Goal: Task Accomplishment & Management: Manage account settings

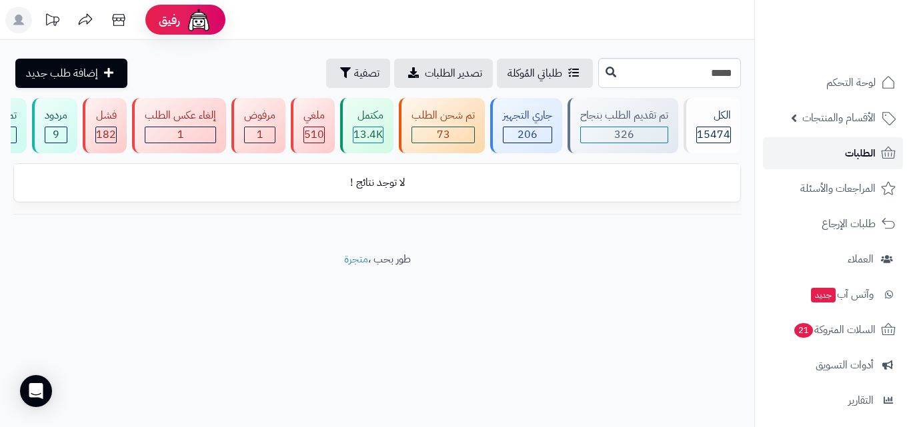
click at [842, 155] on link "الطلبات" at bounding box center [833, 153] width 140 height 32
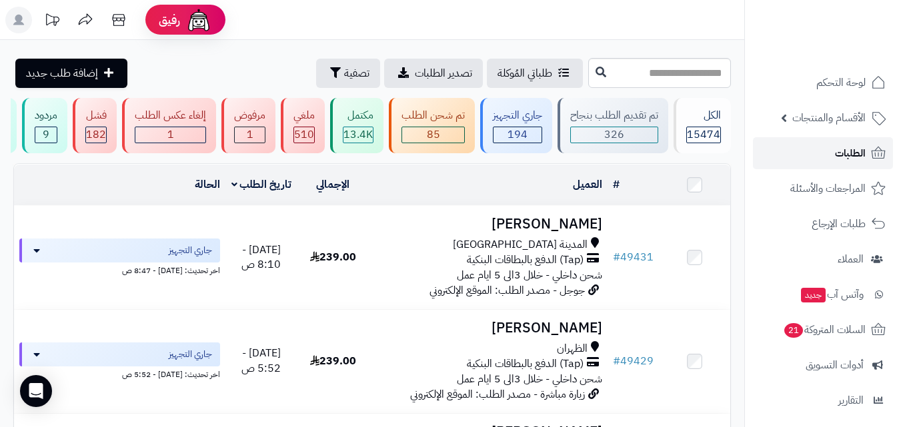
click at [867, 147] on link "الطلبات" at bounding box center [823, 153] width 140 height 32
click at [537, 112] on div "جاري التجهيز" at bounding box center [517, 115] width 49 height 15
click at [423, 127] on div "85" at bounding box center [433, 134] width 62 height 15
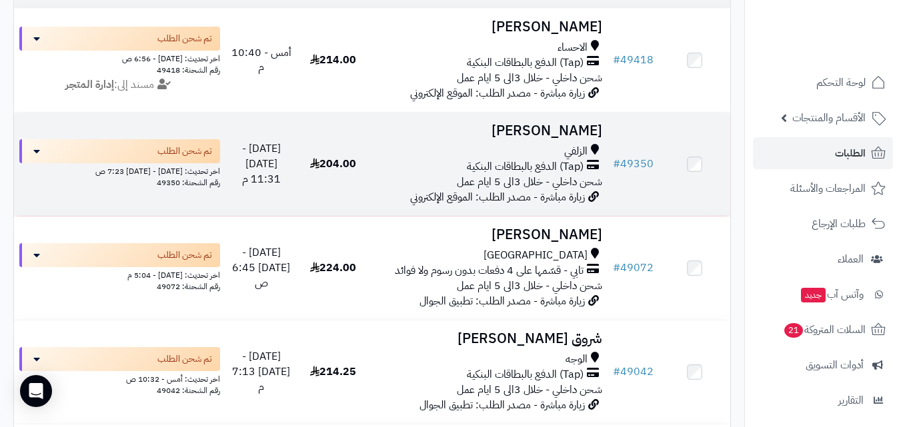
scroll to position [200, 0]
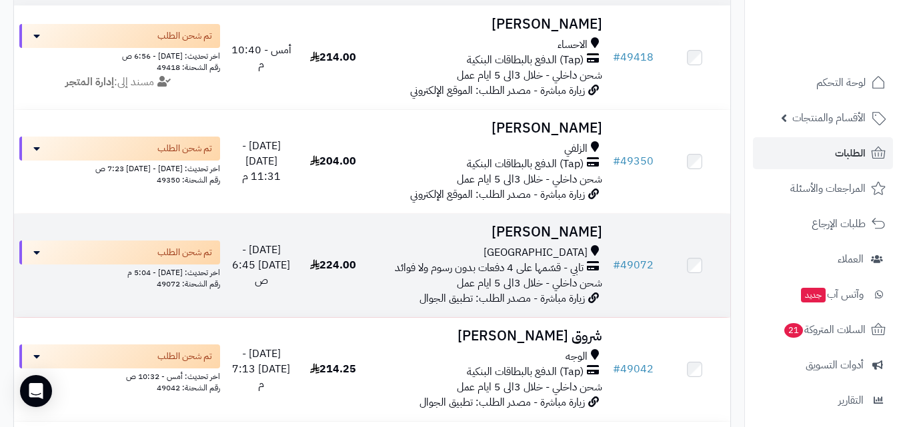
click at [521, 291] on span "شحن داخلي - خلال 3الى 5 ايام عمل" at bounding box center [529, 283] width 145 height 16
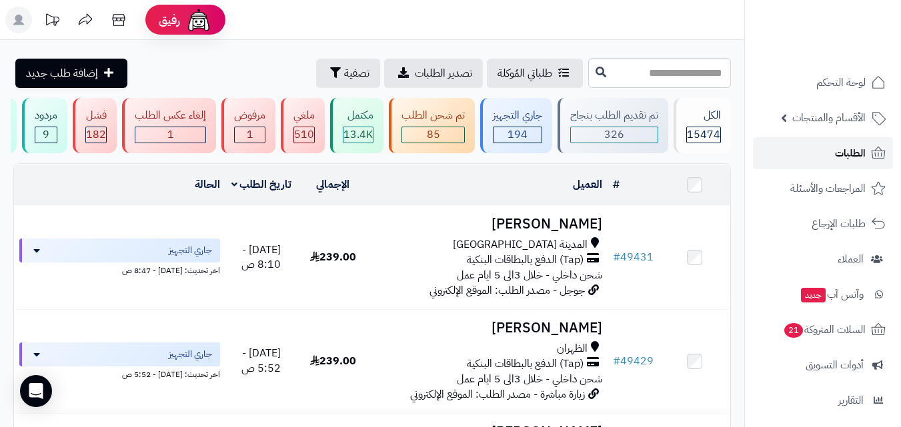
click at [777, 152] on link "الطلبات" at bounding box center [823, 153] width 140 height 32
click at [827, 120] on span "الأقسام والمنتجات" at bounding box center [828, 118] width 73 height 19
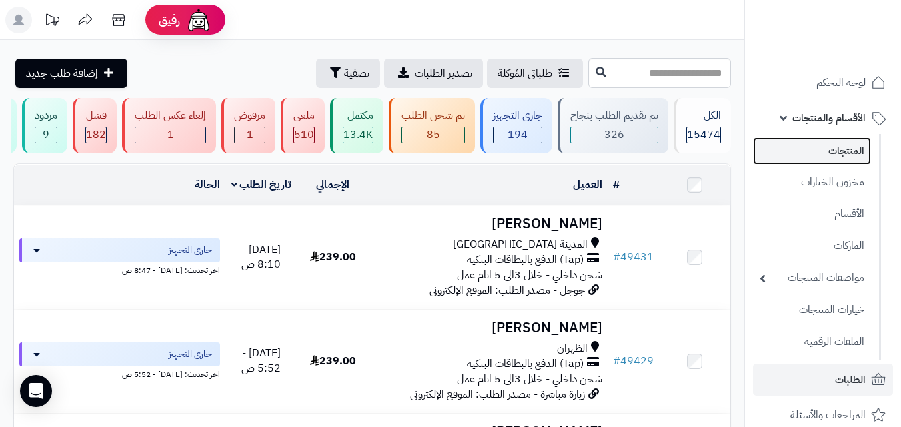
click at [831, 151] on link "المنتجات" at bounding box center [812, 150] width 118 height 27
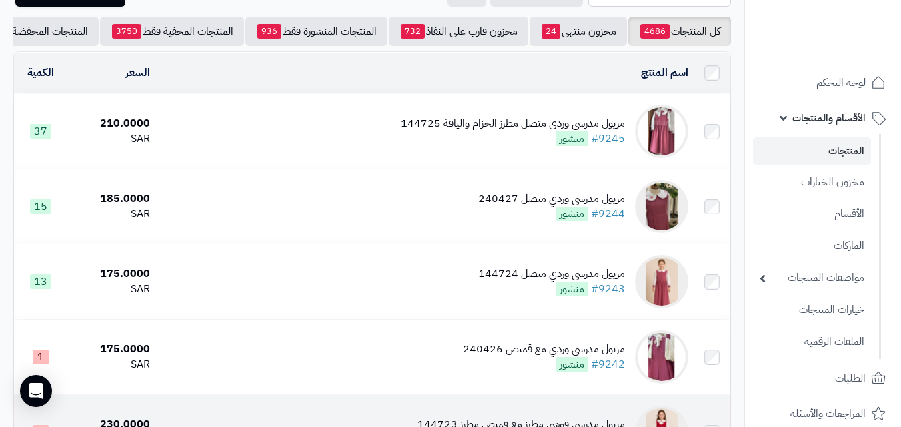
scroll to position [67, 0]
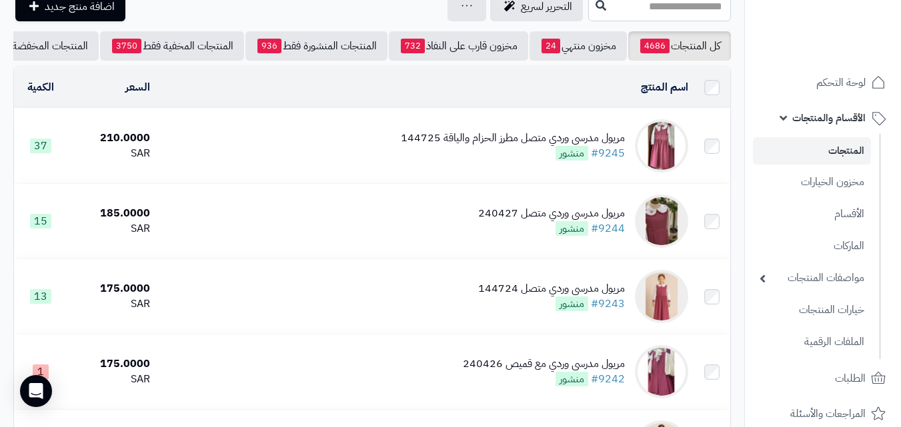
click at [557, 146] on div "مريول مدرسي وردي متصل مطرز الحزام والياقة 144725" at bounding box center [513, 138] width 224 height 15
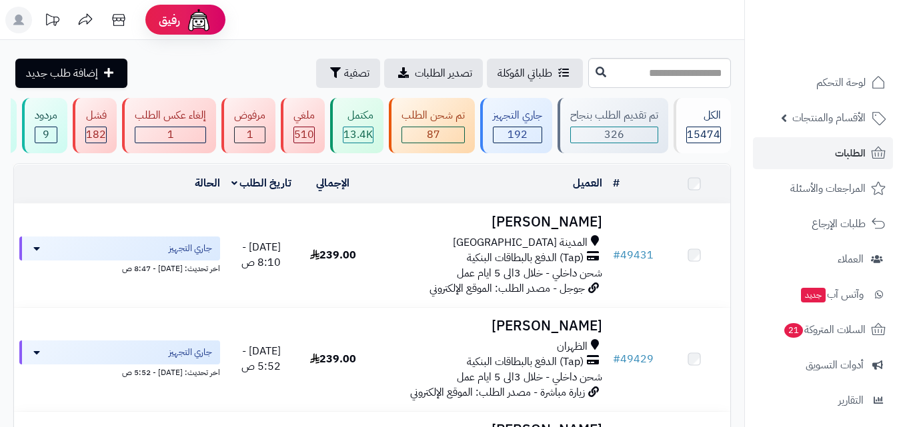
scroll to position [200, 0]
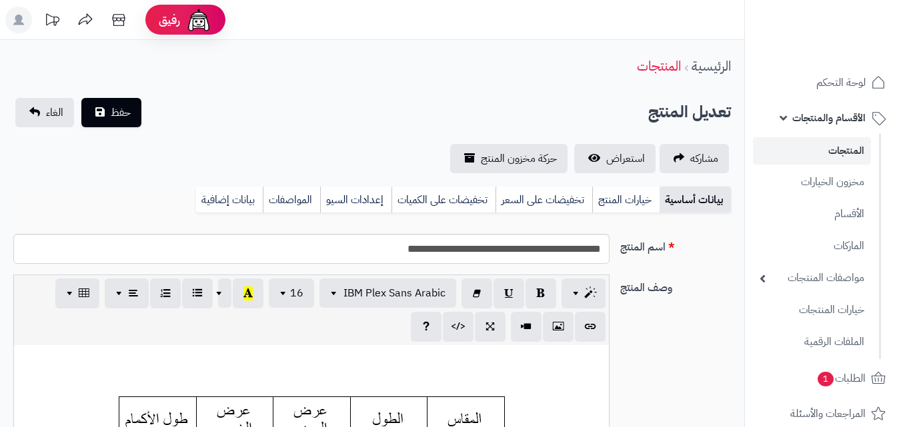
scroll to position [110, 0]
click at [553, 166] on span "حركة مخزون المنتج" at bounding box center [519, 159] width 76 height 16
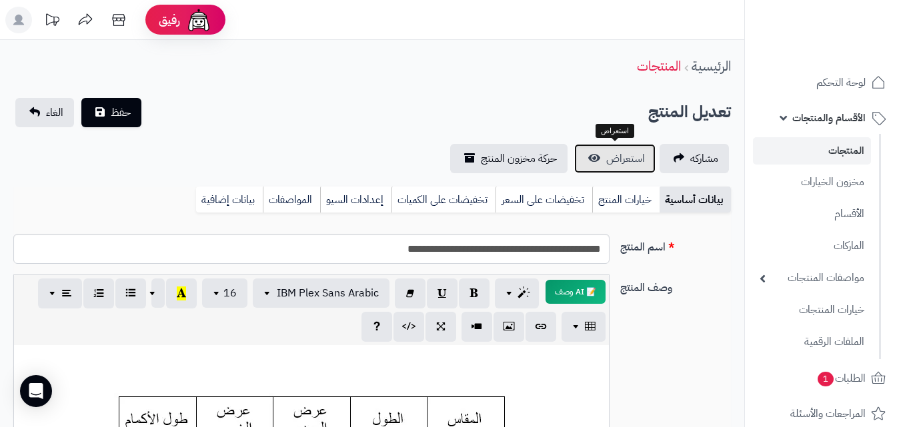
click at [595, 149] on link "استعراض" at bounding box center [614, 158] width 81 height 29
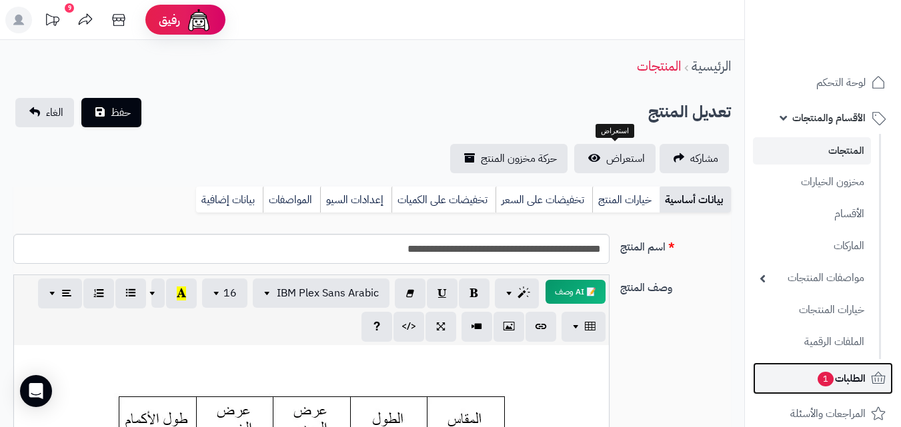
click at [850, 372] on span "الطلبات 1" at bounding box center [840, 378] width 49 height 19
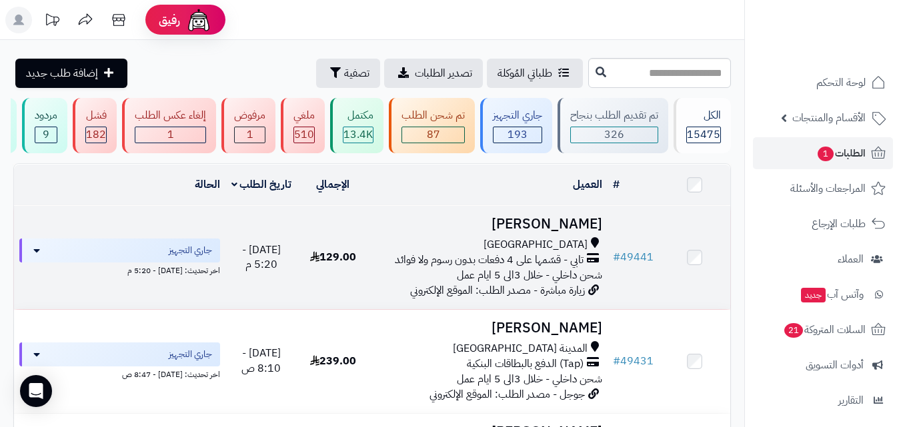
click at [479, 247] on div "جدة" at bounding box center [488, 244] width 228 height 15
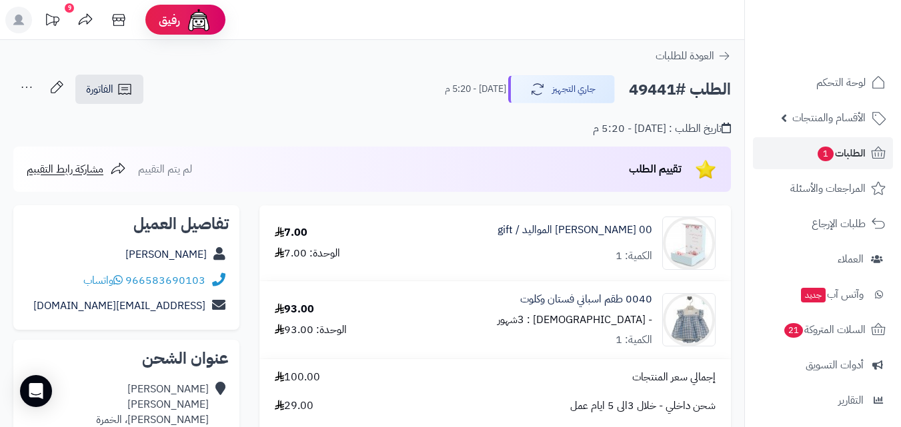
click at [29, 87] on icon at bounding box center [26, 87] width 27 height 27
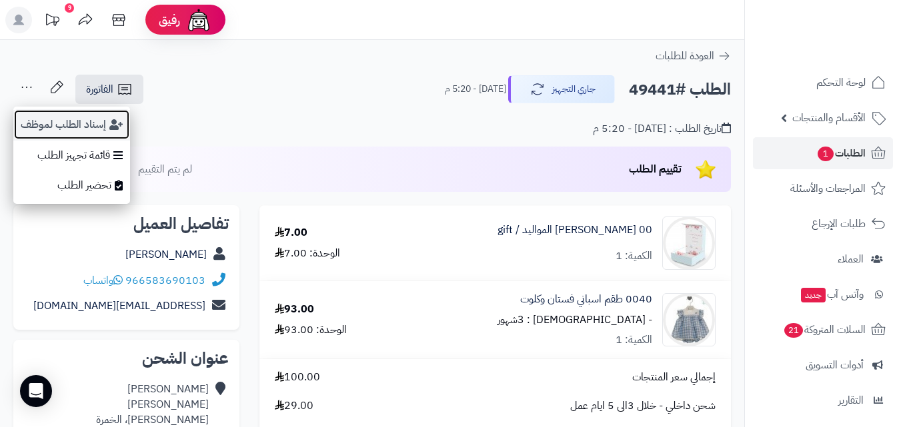
click at [39, 111] on button "إسناد الطلب لموظف" at bounding box center [71, 124] width 117 height 31
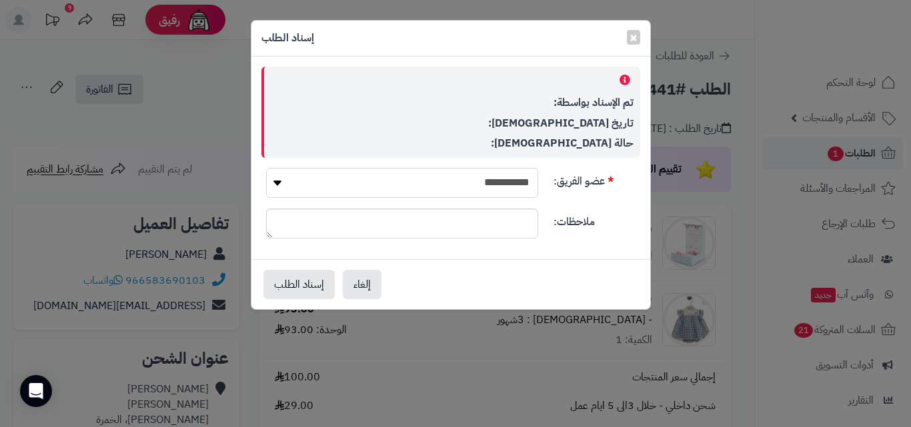
click at [501, 177] on select "**********" at bounding box center [402, 183] width 272 height 30
select select "*"
click at [266, 168] on select "**********" at bounding box center [402, 183] width 272 height 30
click at [325, 289] on button "إسناد الطلب" at bounding box center [298, 283] width 71 height 29
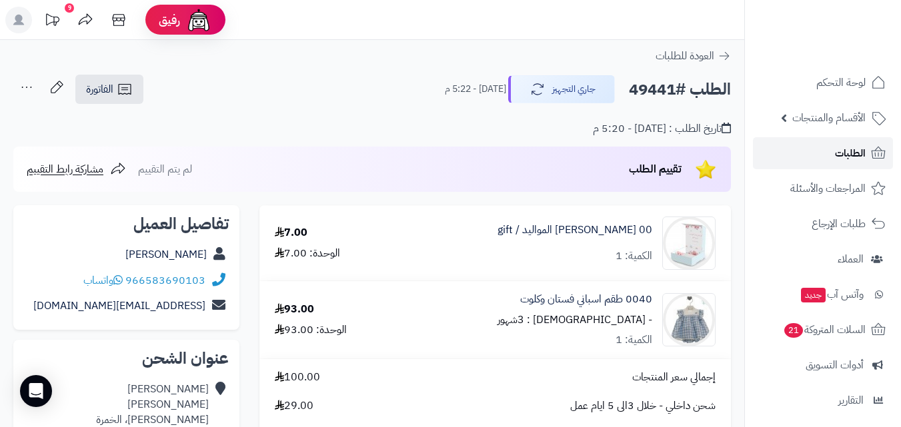
click at [834, 156] on link "الطلبات" at bounding box center [823, 153] width 140 height 32
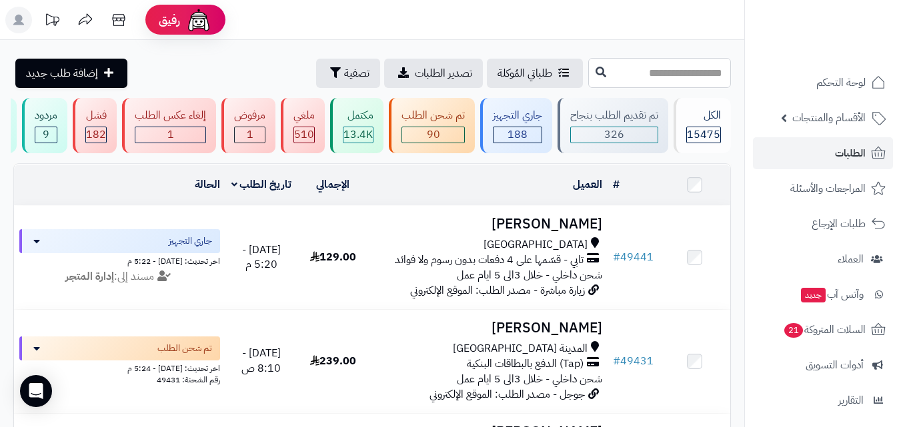
click at [624, 70] on input "text" at bounding box center [659, 73] width 143 height 30
type input "*****"
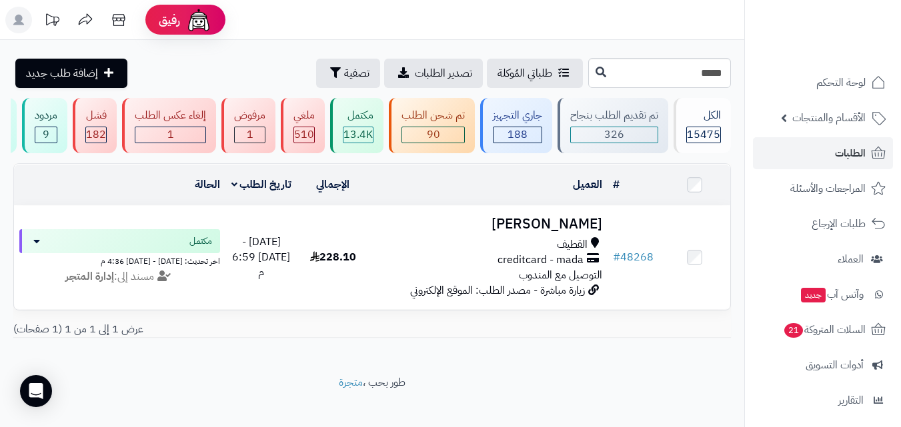
click at [539, 253] on div "القطيف" at bounding box center [488, 244] width 228 height 15
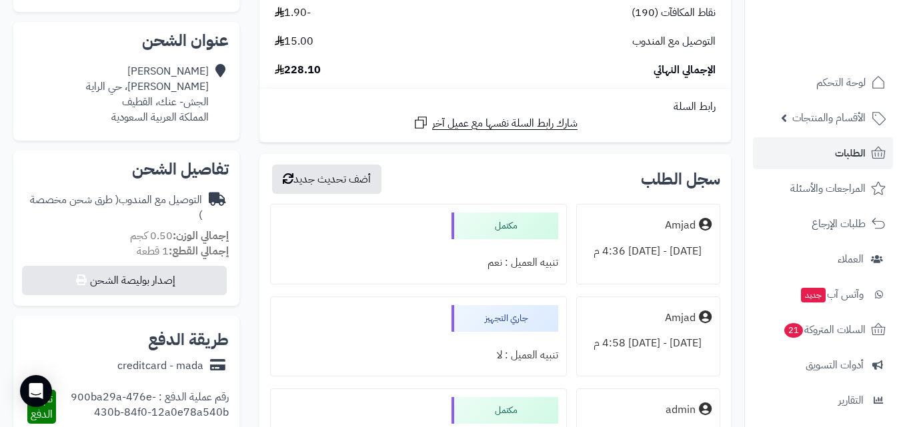
scroll to position [133, 0]
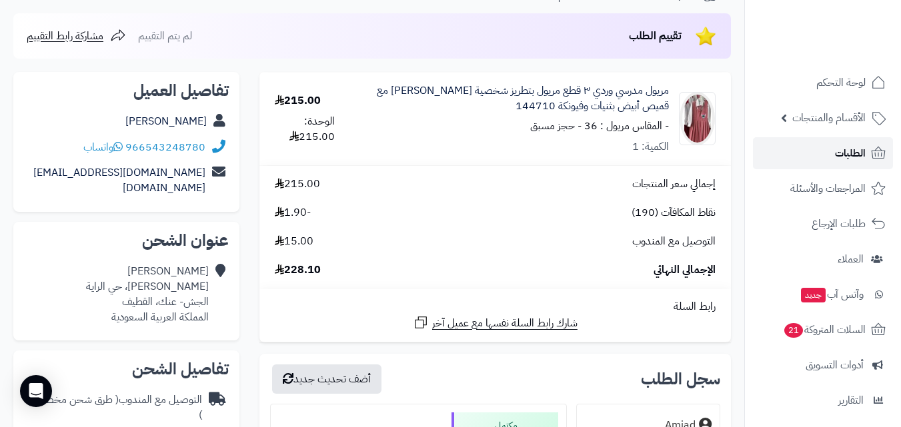
click at [869, 154] on link "الطلبات" at bounding box center [823, 153] width 140 height 32
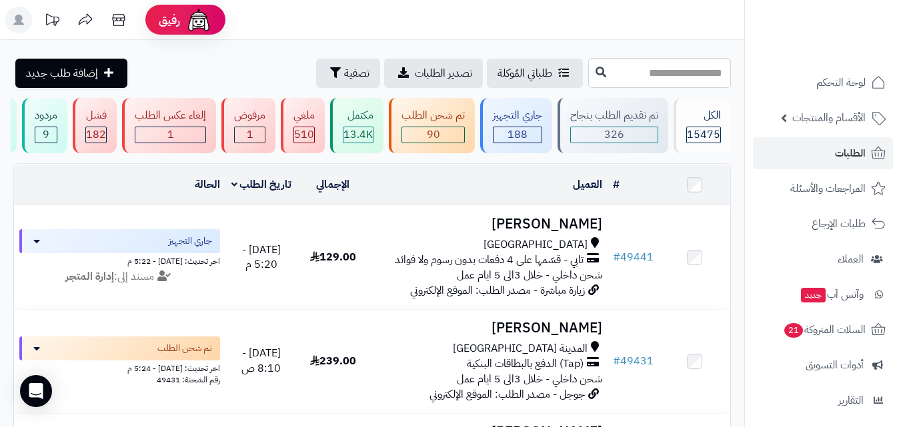
click at [813, 99] on ul "لوحة التحكم الأقسام والمنتجات المنتجات مخزون الخيارات الأقسام الماركات مواصفات …" at bounding box center [823, 312] width 156 height 491
click at [814, 123] on span "الأقسام والمنتجات" at bounding box center [828, 118] width 73 height 19
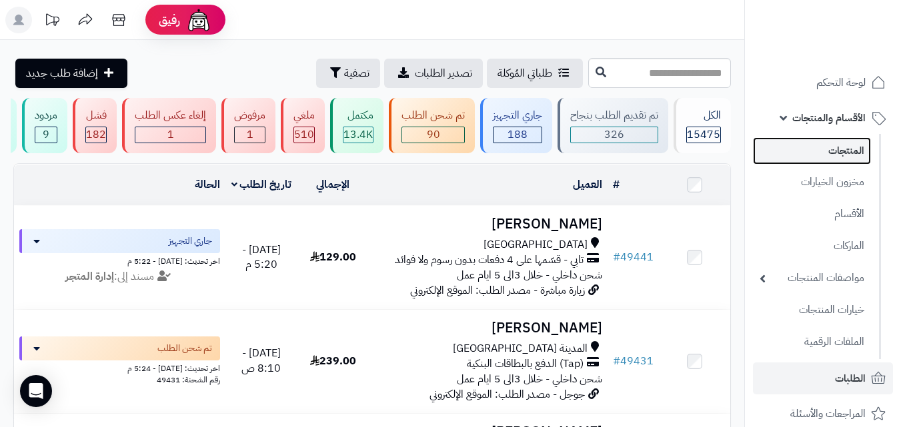
click at [815, 153] on link "المنتجات" at bounding box center [812, 150] width 118 height 27
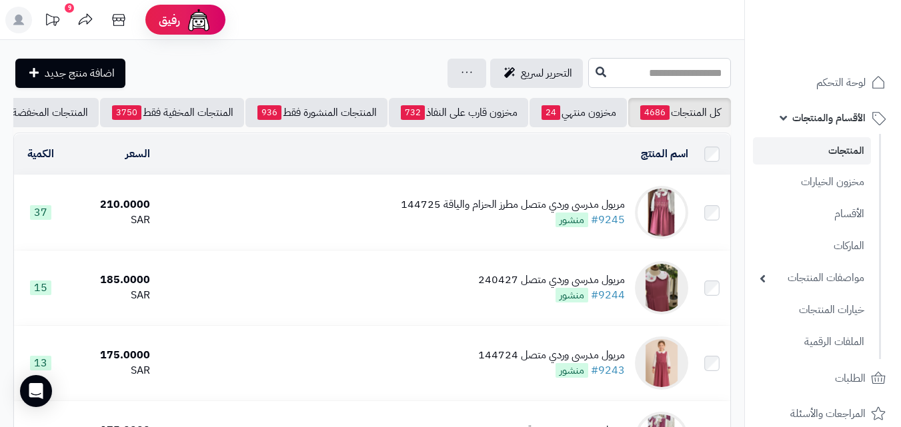
click at [691, 79] on input "text" at bounding box center [659, 73] width 143 height 30
type input "******"
click at [591, 65] on button at bounding box center [601, 71] width 20 height 25
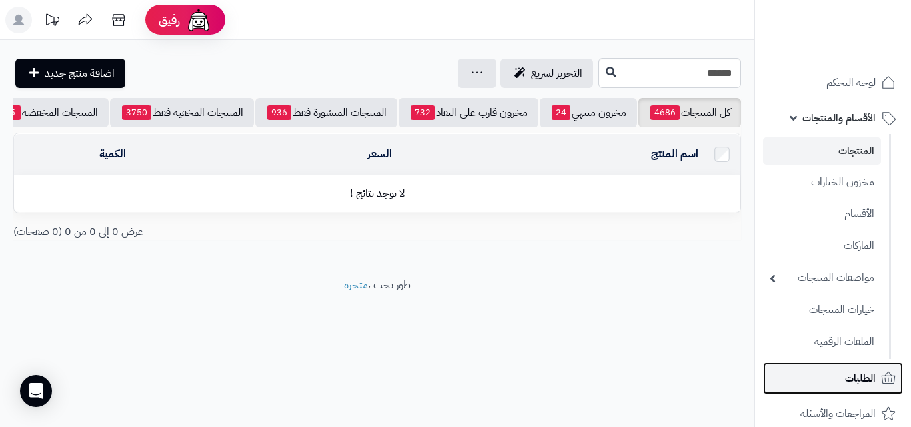
click at [870, 387] on span "الطلبات" at bounding box center [860, 378] width 31 height 19
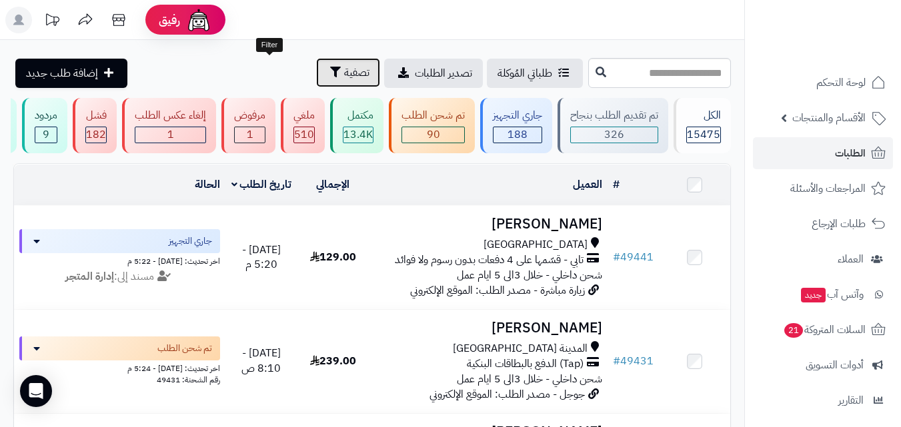
click at [344, 77] on span "تصفية" at bounding box center [356, 73] width 25 height 16
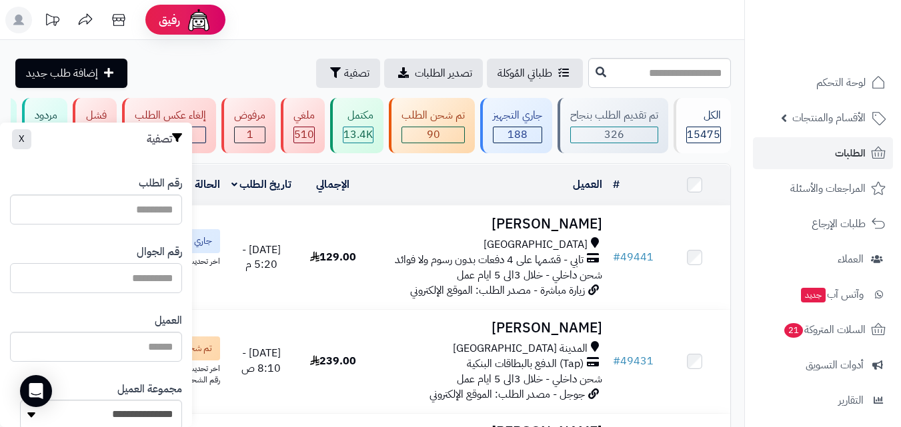
click at [125, 273] on input "text" at bounding box center [96, 278] width 172 height 30
type input "*********"
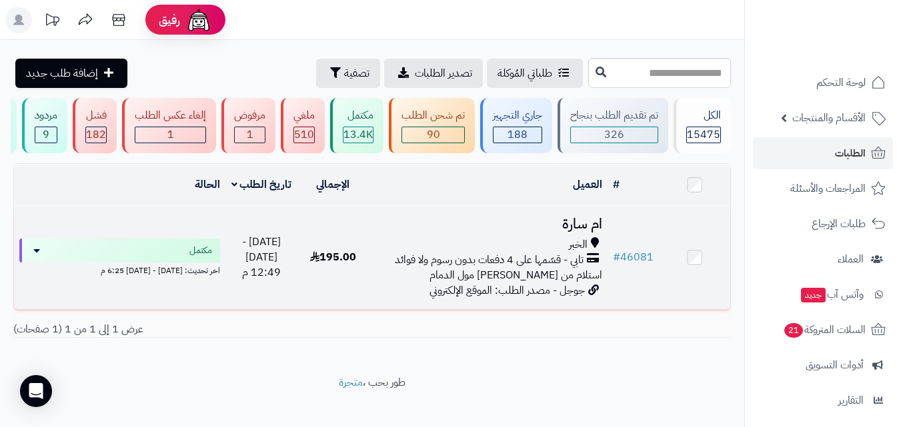
click at [494, 291] on span "جوجل - مصدر الطلب: الموقع الإلكتروني" at bounding box center [506, 291] width 155 height 16
click at [564, 218] on td "ام سارة الخبر تابي - قسّمها على 4 دفعات بدون رسوم ولا فوائد استلام من مارينا مو…" at bounding box center [488, 257] width 239 height 103
click at [576, 232] on h3 "ام سارة" at bounding box center [488, 224] width 228 height 15
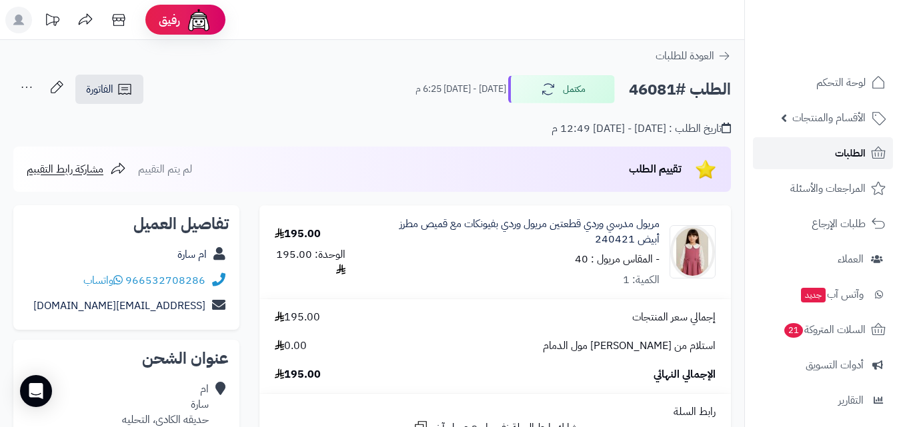
click at [804, 155] on link "الطلبات" at bounding box center [823, 153] width 140 height 32
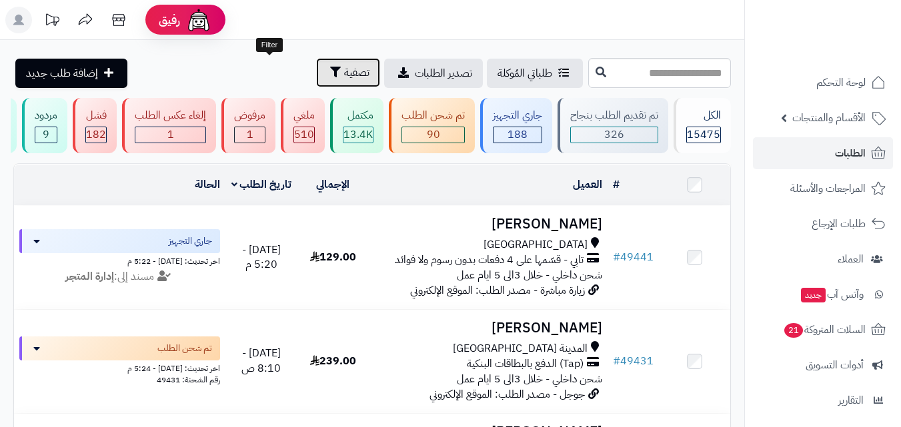
click at [344, 74] on span "تصفية" at bounding box center [356, 73] width 25 height 16
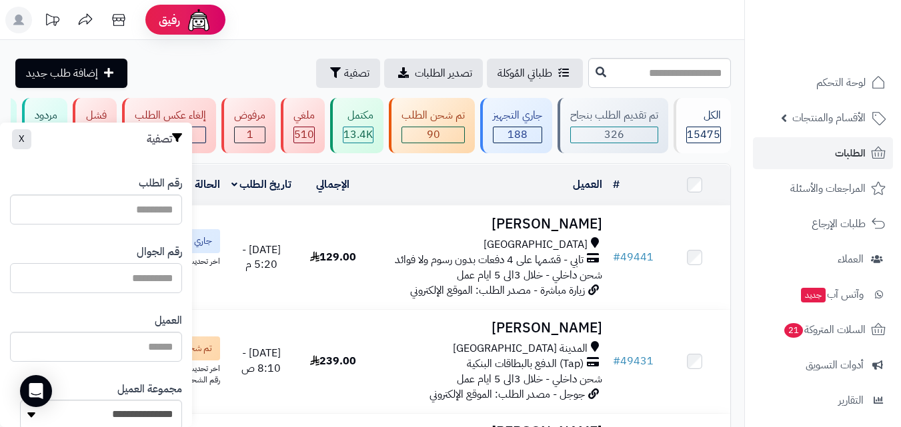
drag, startPoint x: 136, startPoint y: 283, endPoint x: 136, endPoint y: 269, distance: 13.3
click at [136, 283] on input "text" at bounding box center [96, 278] width 172 height 30
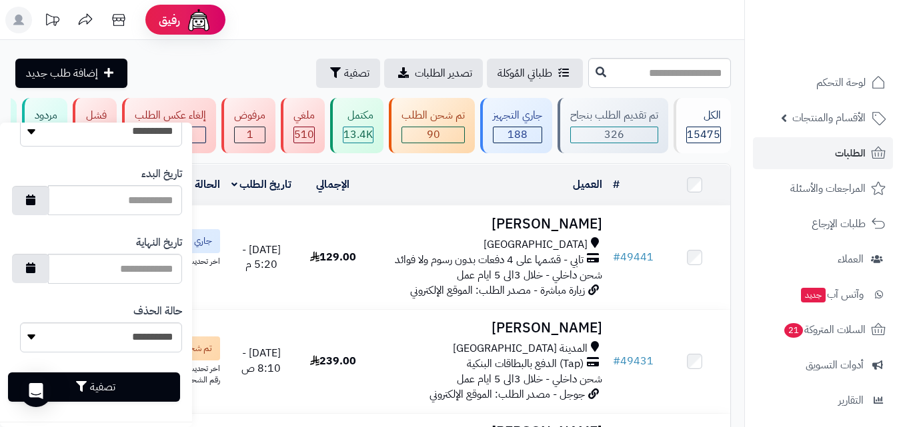
scroll to position [769, 0]
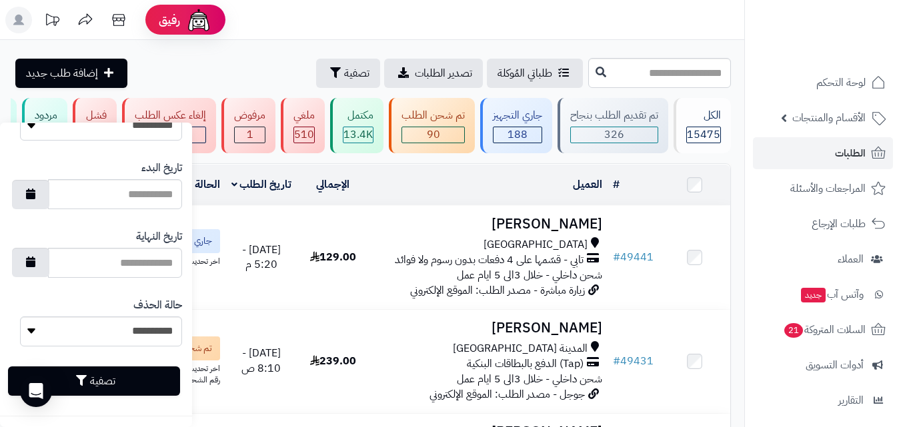
type input "*********"
click at [144, 395] on div "تصفية" at bounding box center [96, 381] width 172 height 49
click at [147, 384] on button "تصفية" at bounding box center [94, 380] width 172 height 29
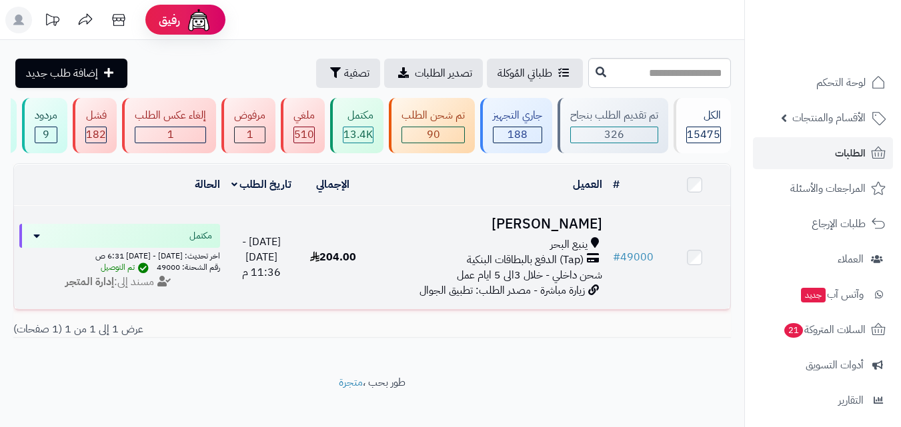
click at [576, 268] on span "(Tap) الدفع بالبطاقات البنكية" at bounding box center [525, 260] width 117 height 15
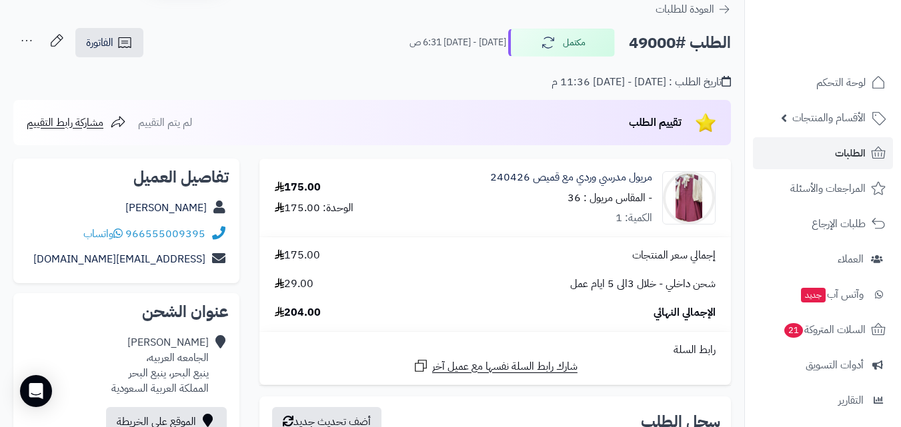
scroll to position [24, 0]
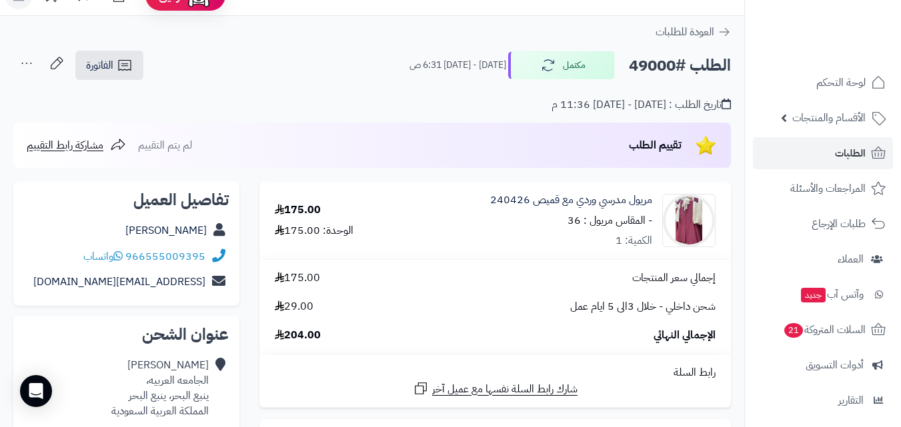
click at [34, 55] on icon at bounding box center [26, 63] width 27 height 27
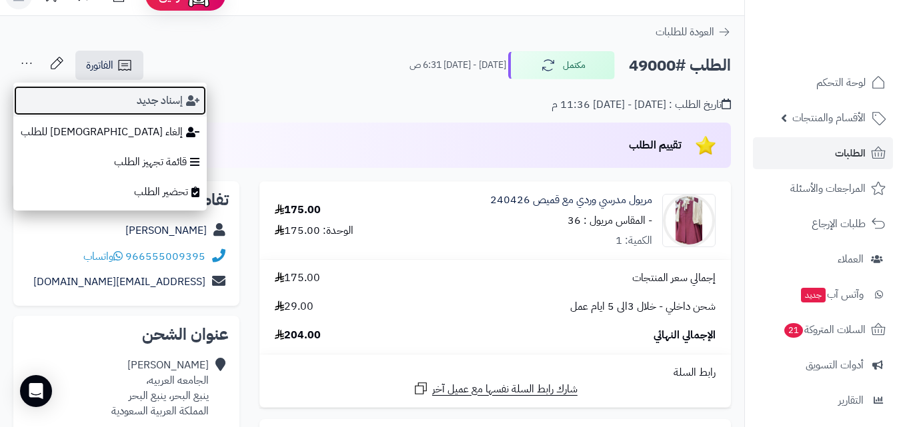
click at [57, 100] on button "إسناد جديد" at bounding box center [109, 100] width 193 height 31
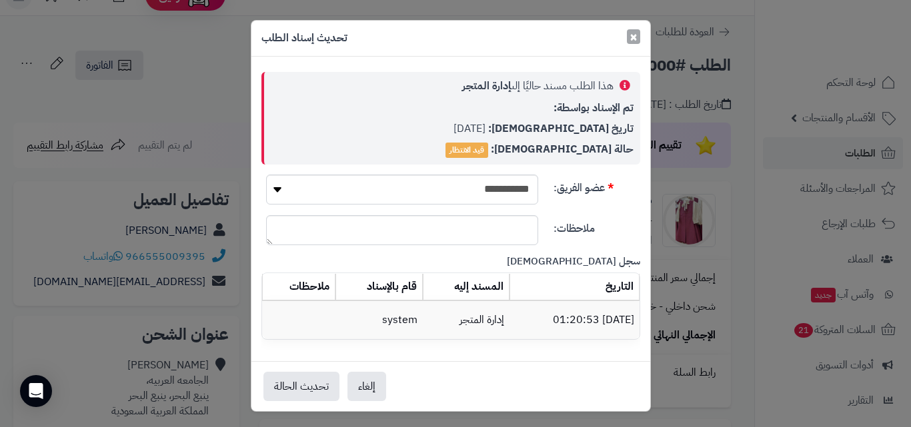
click at [637, 37] on span "×" at bounding box center [633, 37] width 8 height 20
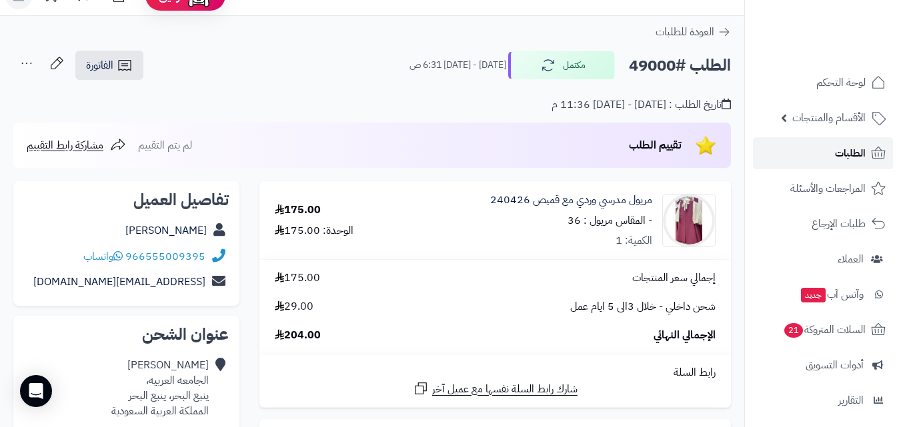
click at [853, 147] on span "الطلبات" at bounding box center [850, 153] width 31 height 19
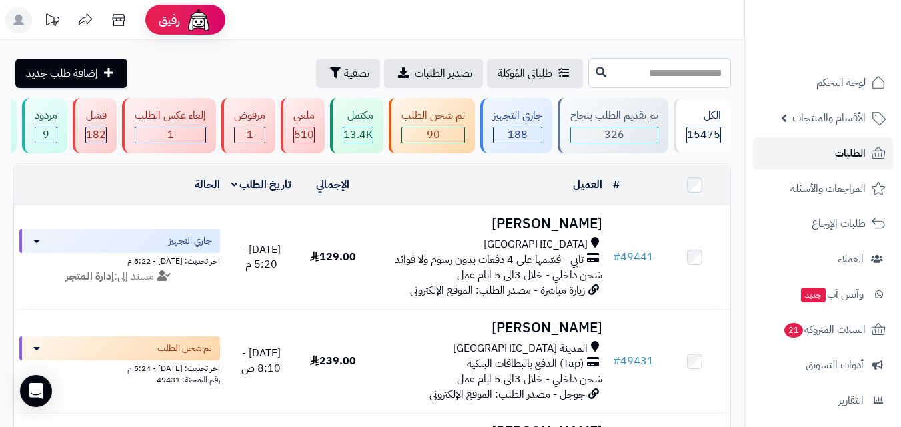
click at [865, 148] on span "الطلبات" at bounding box center [850, 153] width 31 height 19
click at [797, 160] on link "الطلبات" at bounding box center [823, 153] width 140 height 32
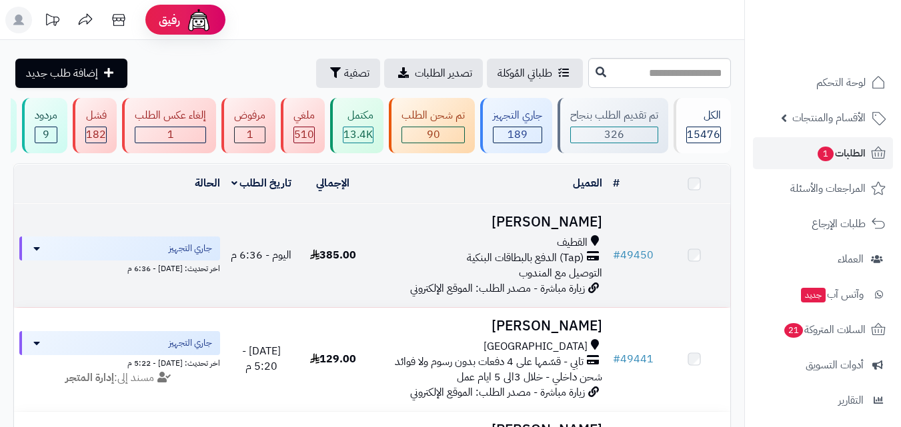
scroll to position [133, 0]
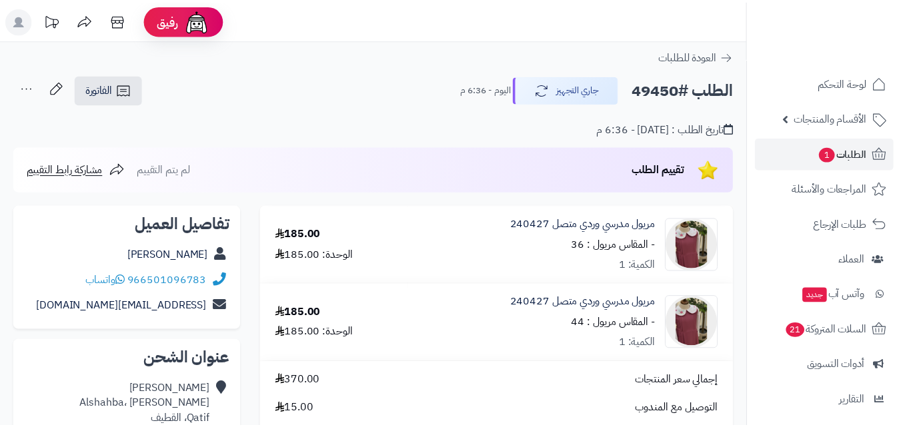
scroll to position [67, 0]
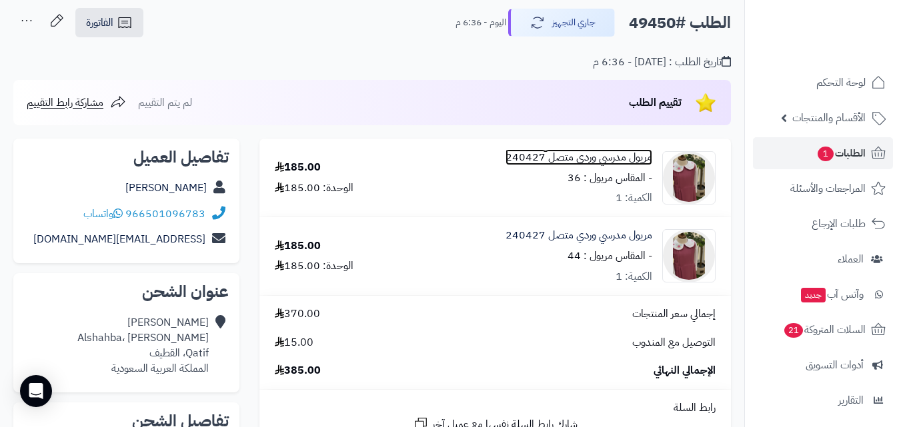
click at [619, 151] on link "مريول مدرسي وردي متصل 240427" at bounding box center [578, 157] width 147 height 15
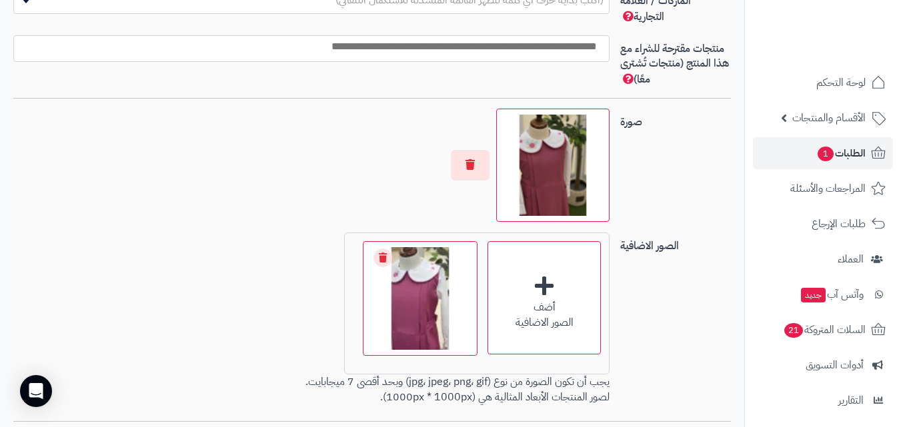
scroll to position [1001, 0]
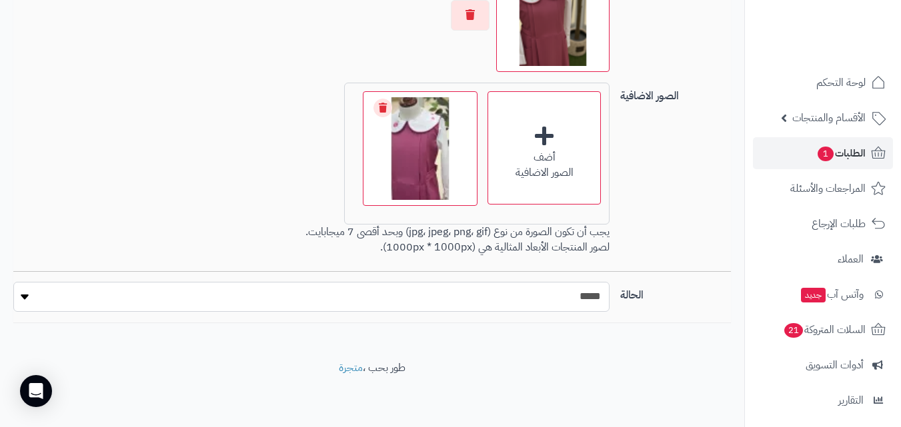
click at [598, 308] on select "***** ****" at bounding box center [311, 297] width 596 height 30
select select "*"
click at [13, 282] on select "***** ****" at bounding box center [311, 297] width 596 height 30
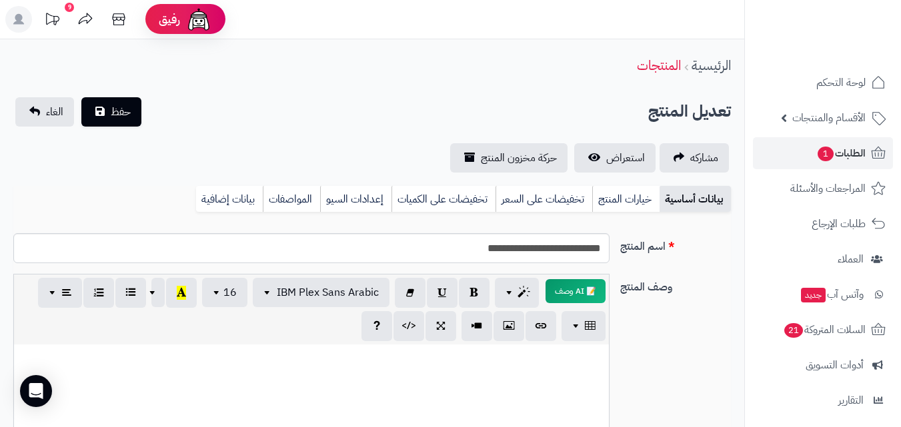
scroll to position [0, 0]
click at [112, 113] on span "حفظ" at bounding box center [121, 112] width 20 height 16
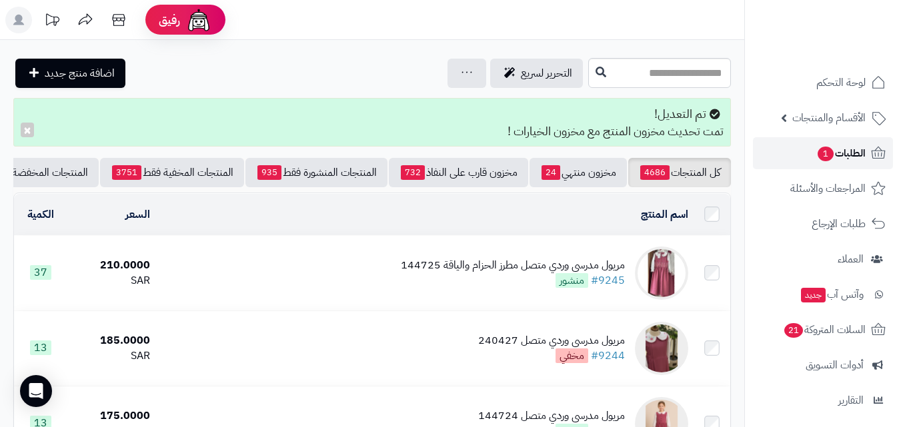
click at [870, 146] on icon at bounding box center [878, 153] width 16 height 16
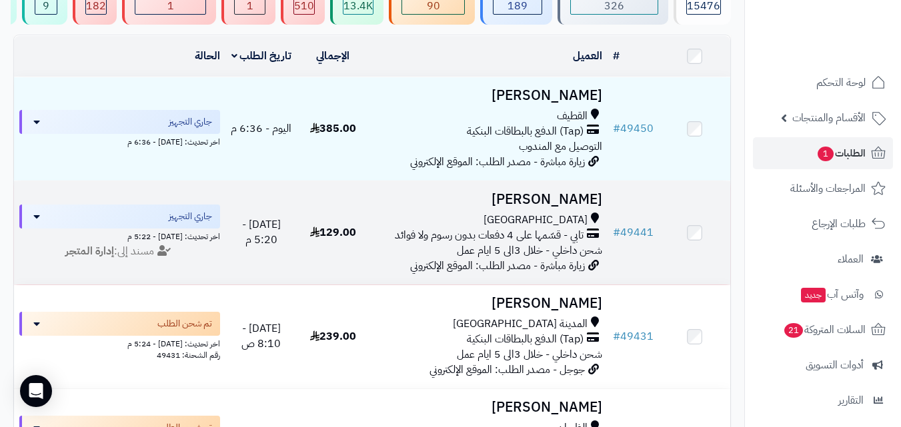
scroll to position [133, 0]
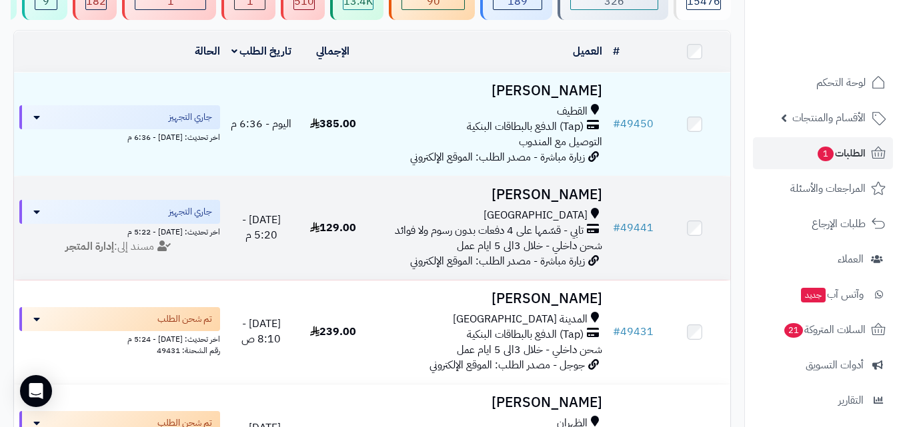
click at [479, 253] on span "شحن داخلي - خلال 3الى 5 ايام عمل" at bounding box center [529, 246] width 145 height 16
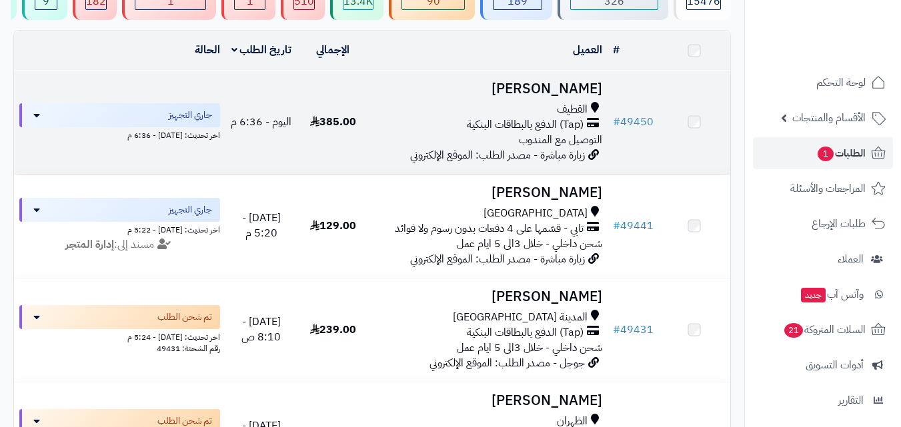
scroll to position [133, 0]
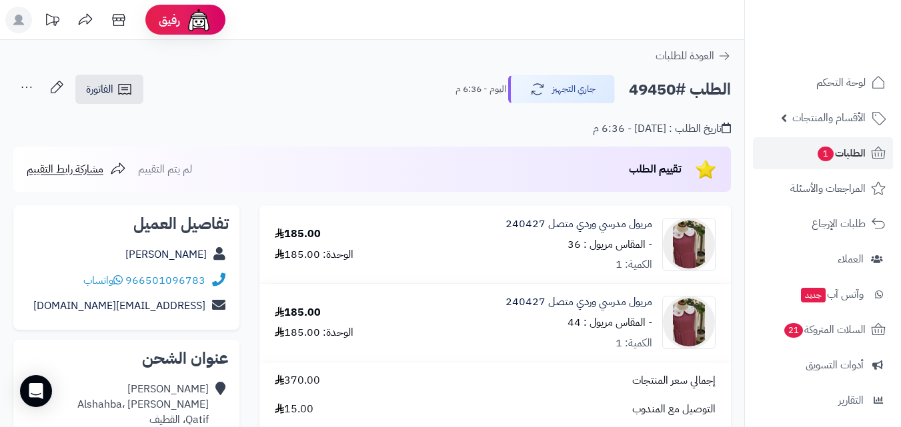
click at [29, 85] on icon at bounding box center [26, 87] width 27 height 27
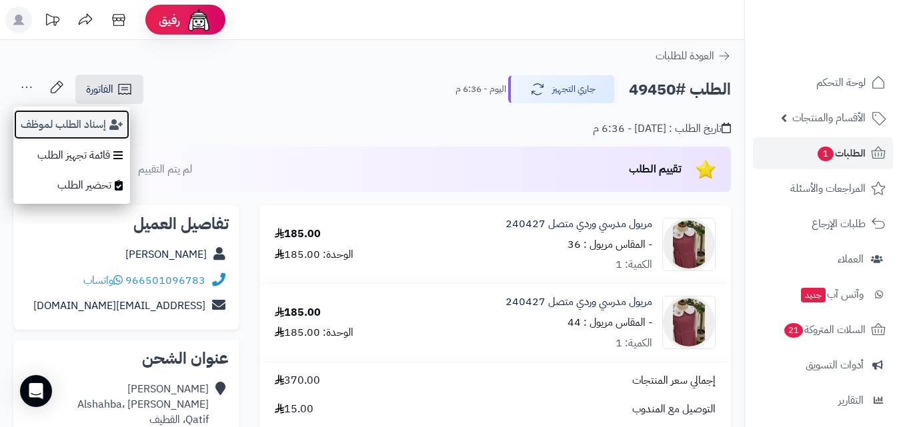
click at [58, 113] on button "إسناد الطلب لموظف" at bounding box center [71, 124] width 117 height 31
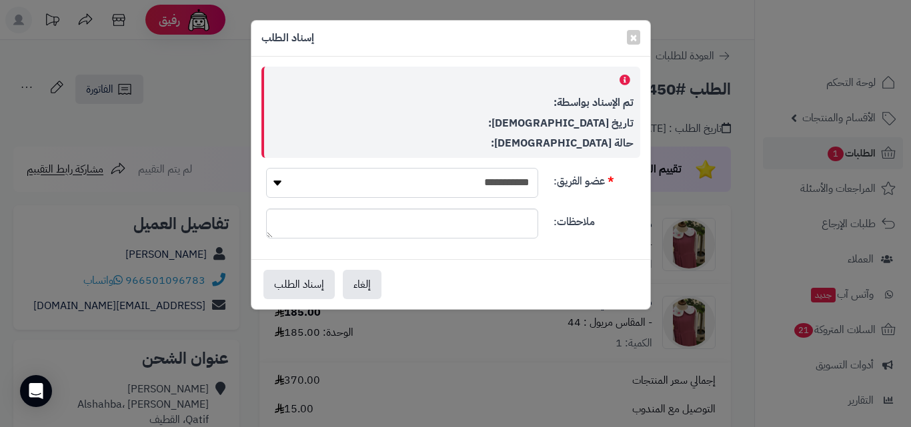
click at [503, 183] on select "**********" at bounding box center [402, 183] width 272 height 30
select select "*"
click at [266, 168] on select "**********" at bounding box center [402, 183] width 272 height 30
click at [321, 287] on button "إسناد الطلب" at bounding box center [298, 283] width 71 height 29
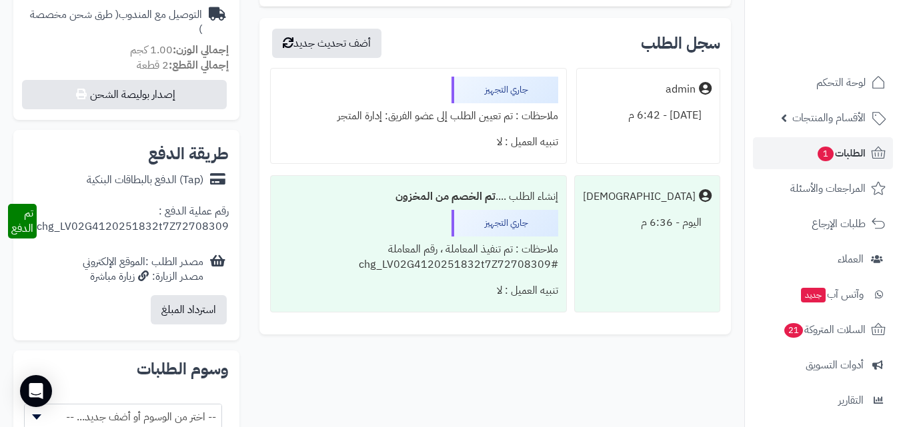
scroll to position [533, 0]
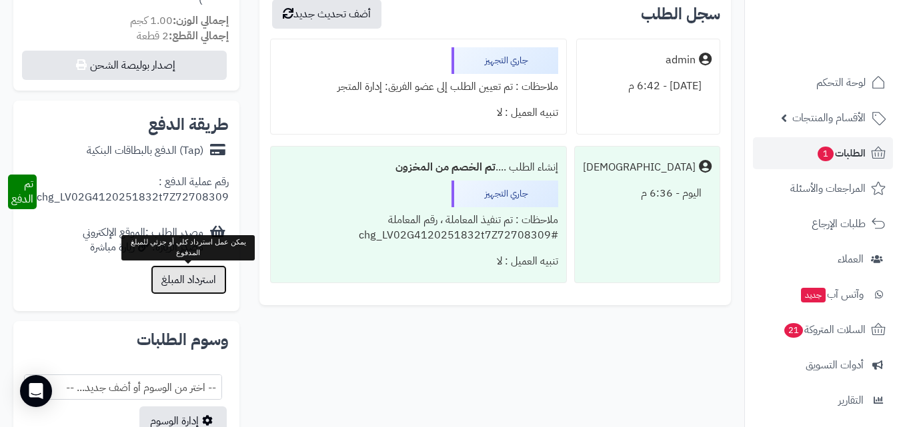
click at [208, 273] on button "استرداد المبلغ" at bounding box center [189, 279] width 76 height 29
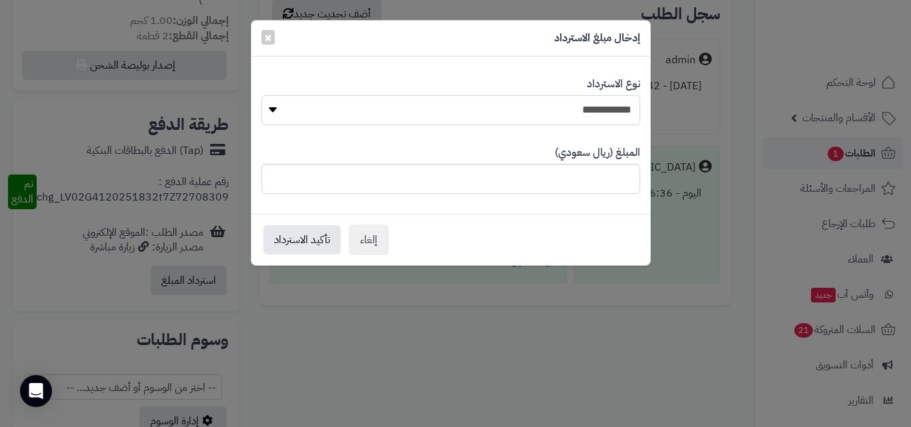
click at [572, 111] on select "**********" at bounding box center [450, 110] width 379 height 30
select select "*"
click at [261, 95] on select "**********" at bounding box center [450, 110] width 379 height 30
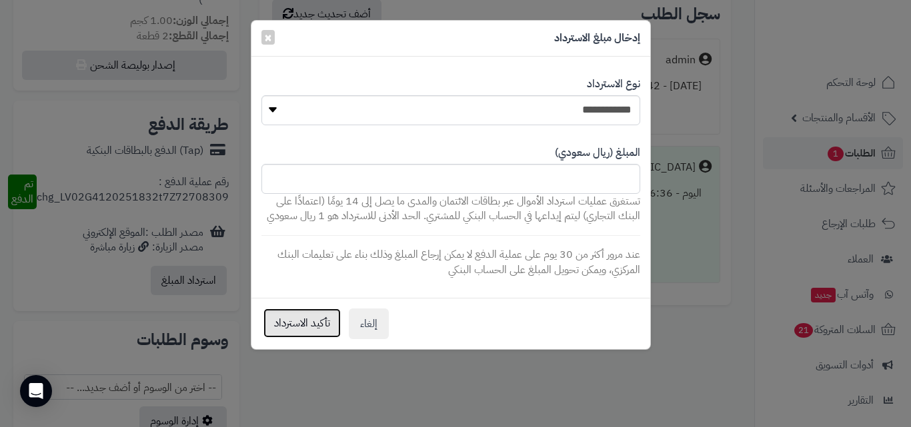
click at [324, 323] on button "تأكيد الاسترداد" at bounding box center [301, 323] width 77 height 29
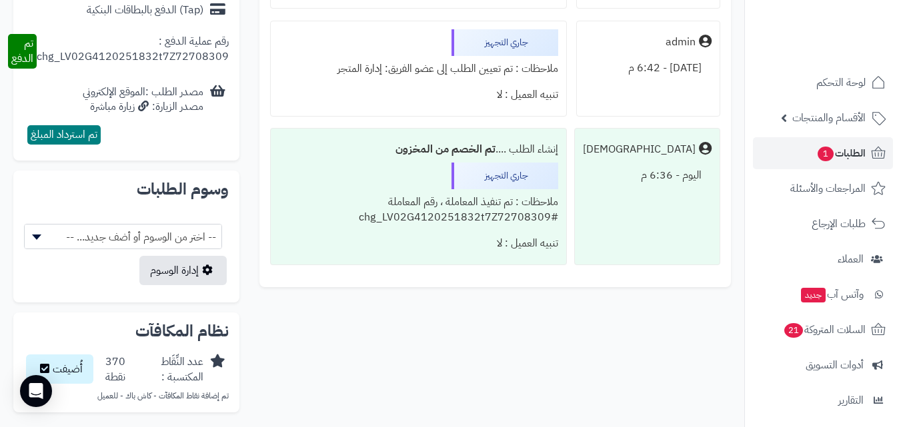
scroll to position [763, 0]
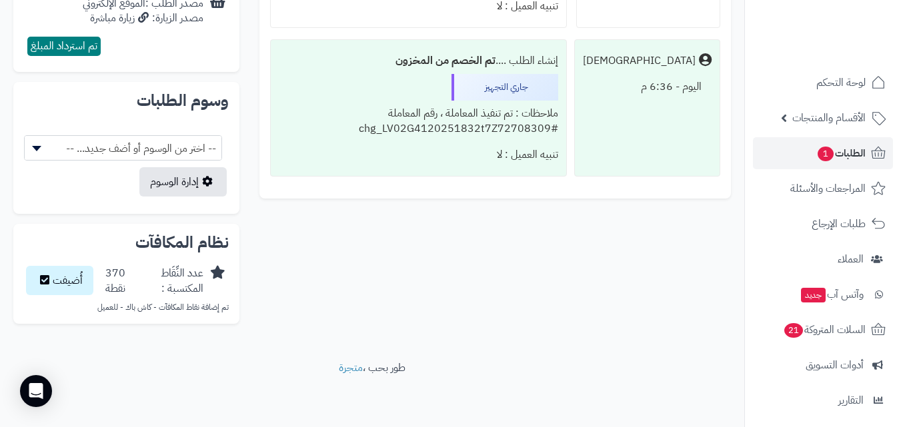
click at [50, 297] on div "370 نقطة أُضيفت" at bounding box center [74, 281] width 101 height 41
click at [50, 286] on button "أُضيفت" at bounding box center [59, 279] width 67 height 29
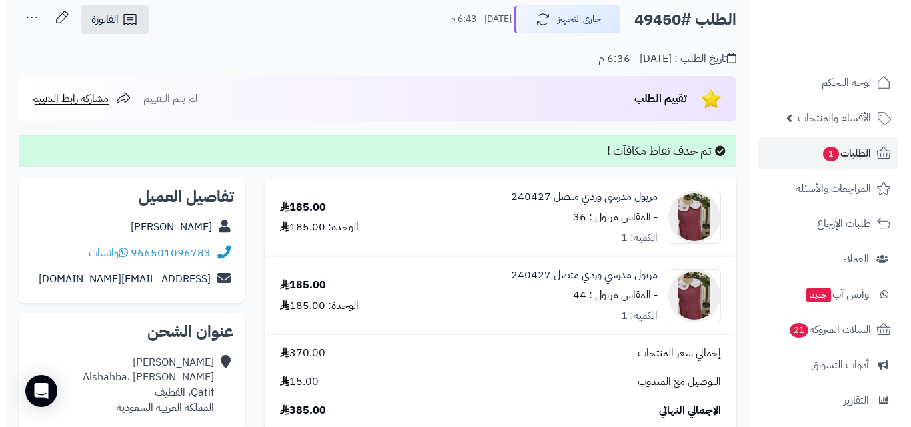
scroll to position [49, 0]
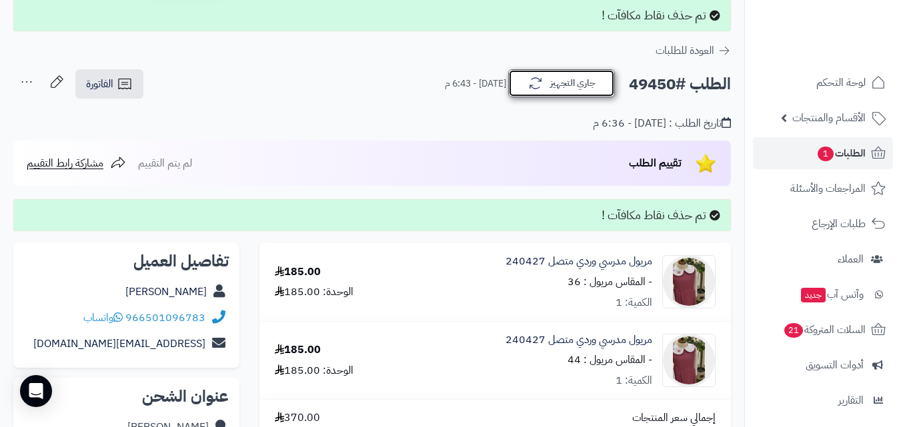
click at [583, 88] on button "جاري التجهيز" at bounding box center [561, 83] width 107 height 28
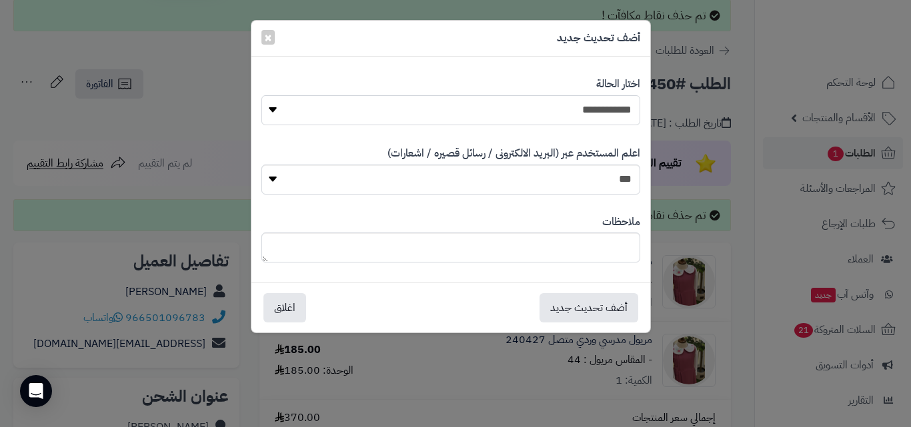
click at [598, 111] on select "**********" at bounding box center [450, 110] width 379 height 30
select select "**"
click at [261, 95] on select "**********" at bounding box center [450, 110] width 379 height 30
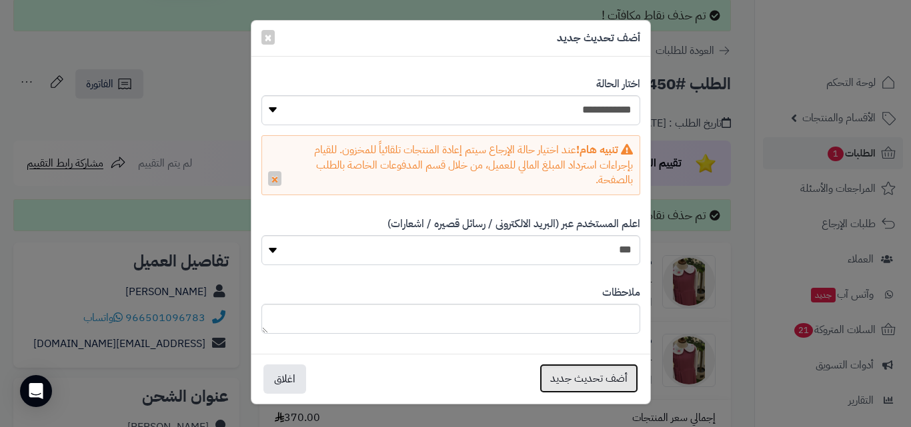
click at [614, 376] on button "أضف تحديث جديد" at bounding box center [588, 378] width 99 height 29
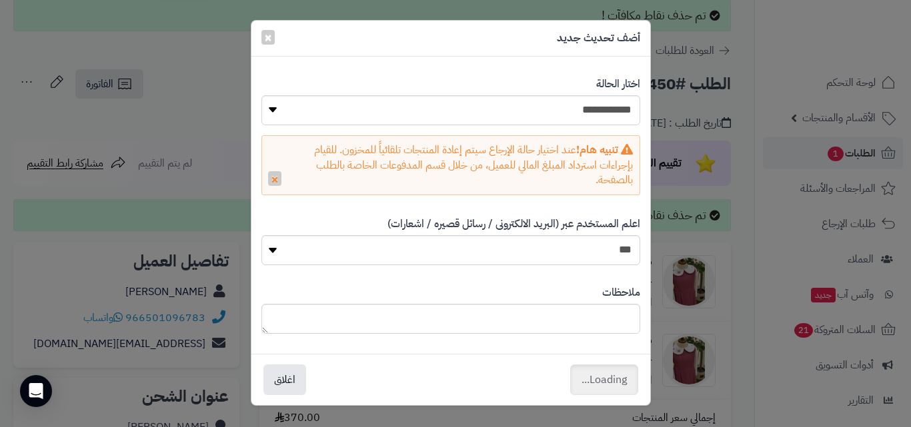
scroll to position [5, 0]
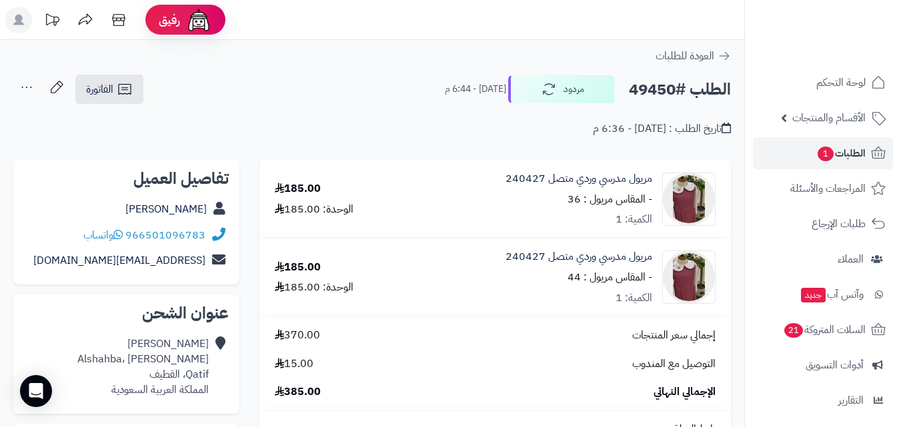
scroll to position [5, 0]
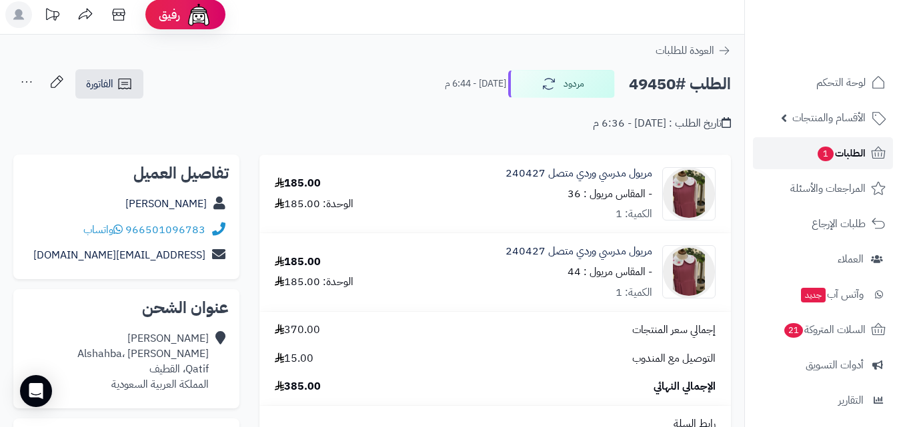
click at [857, 151] on span "الطلبات 1" at bounding box center [840, 153] width 49 height 19
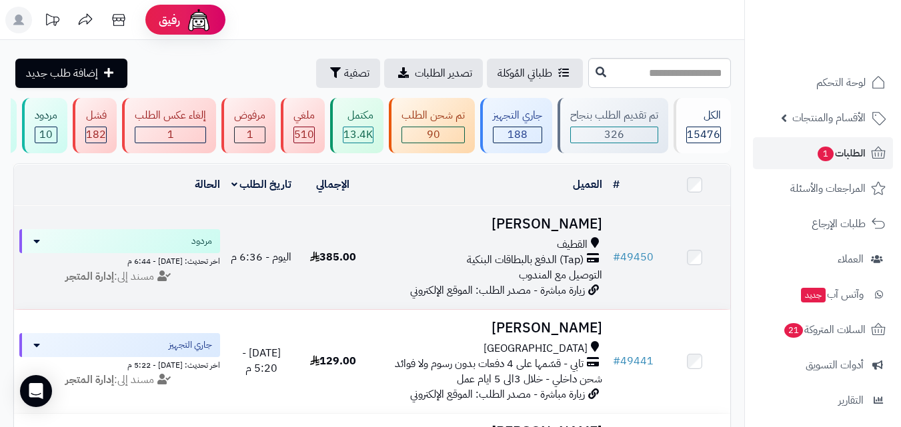
click at [543, 275] on span "التوصيل مع المندوب" at bounding box center [560, 275] width 83 height 16
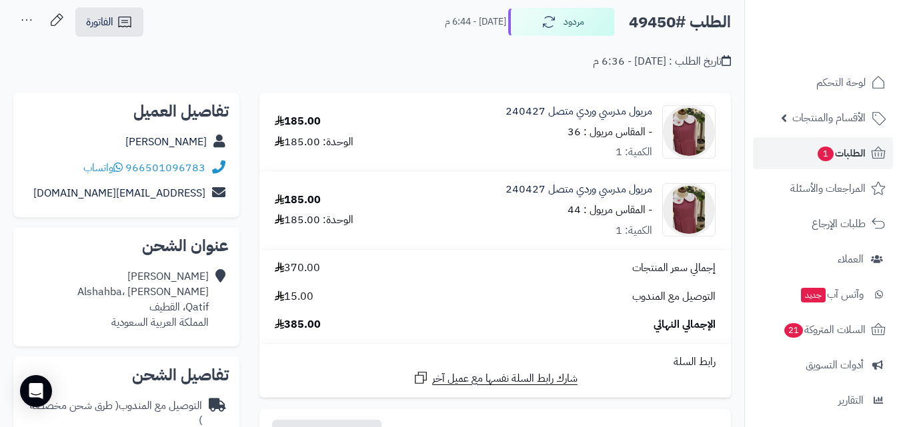
scroll to position [67, 0]
click at [184, 143] on link "[PERSON_NAME]" at bounding box center [165, 143] width 81 height 16
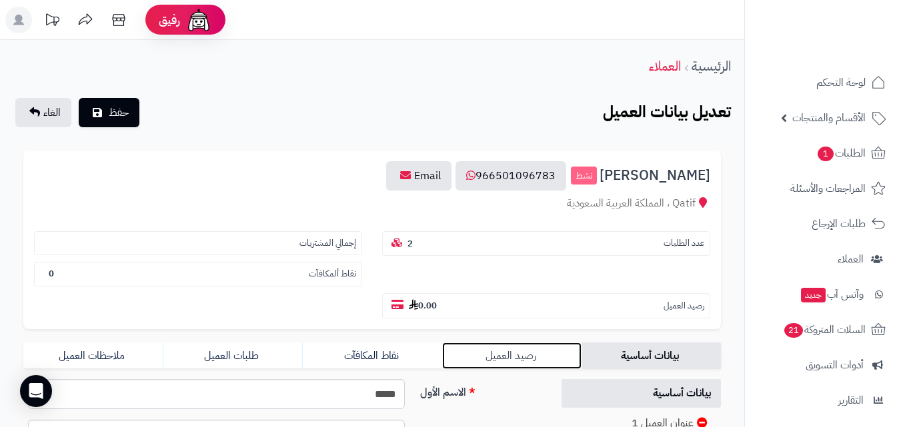
click at [507, 358] on link "رصيد العميل" at bounding box center [511, 356] width 139 height 27
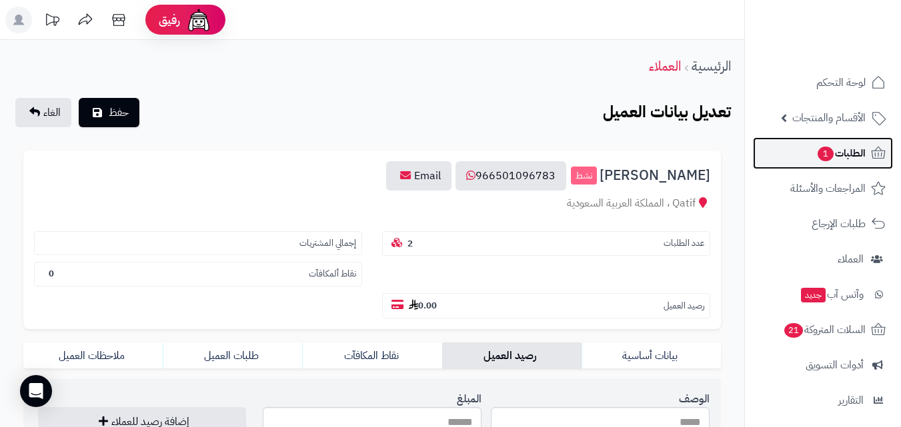
click at [857, 155] on span "الطلبات 1" at bounding box center [840, 153] width 49 height 19
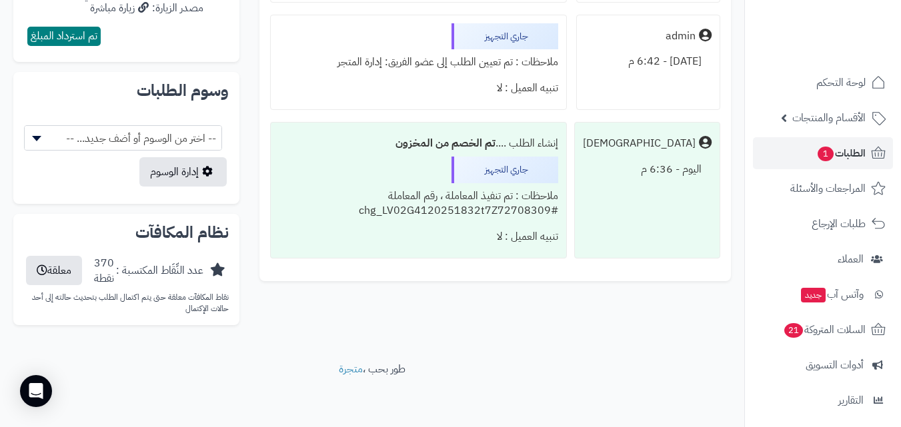
scroll to position [729, 0]
click at [821, 156] on span "1" at bounding box center [825, 154] width 16 height 15
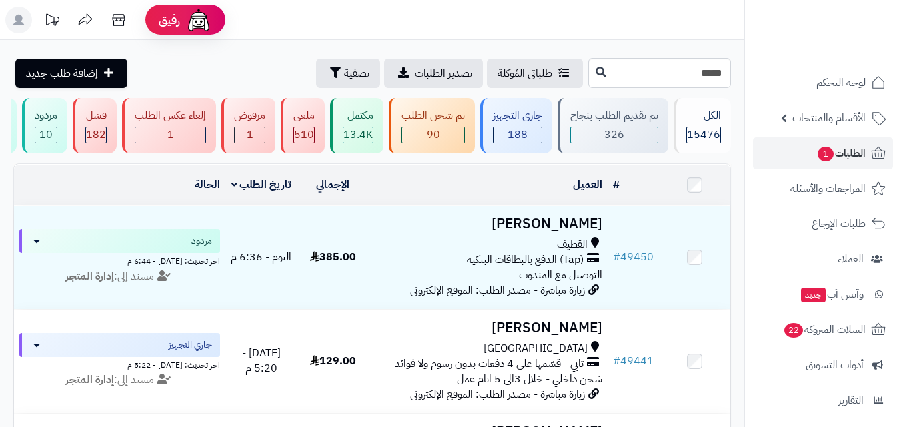
type input "*****"
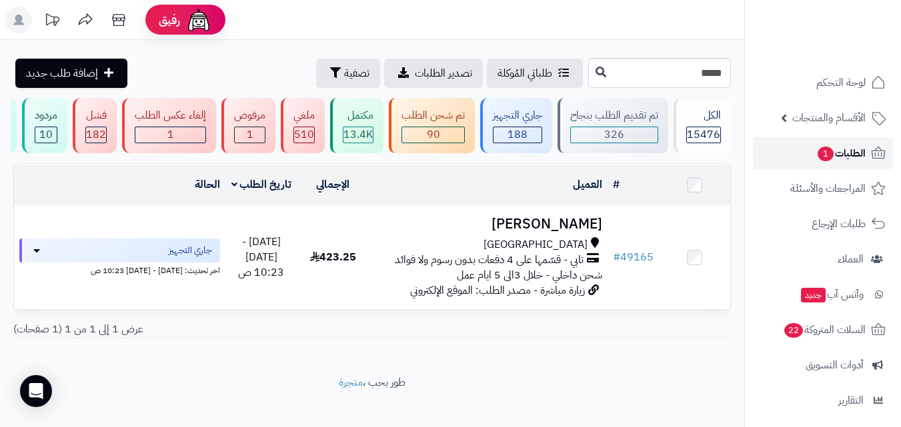
click at [806, 156] on link "الطلبات 1" at bounding box center [823, 153] width 140 height 32
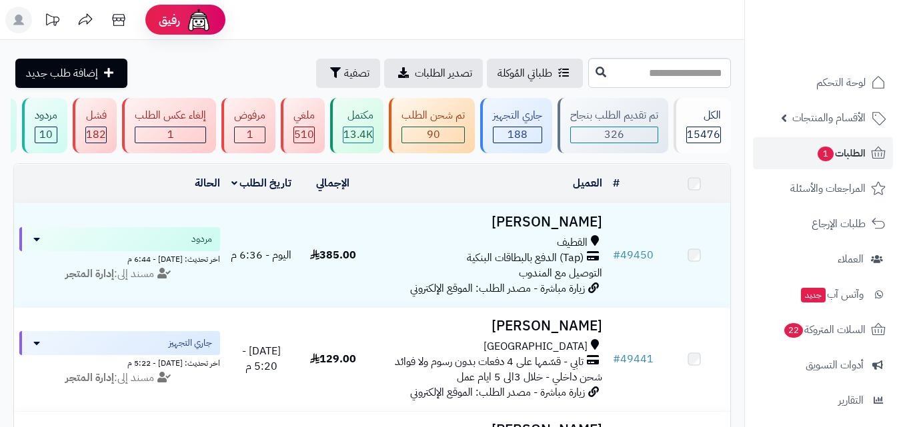
scroll to position [67, 0]
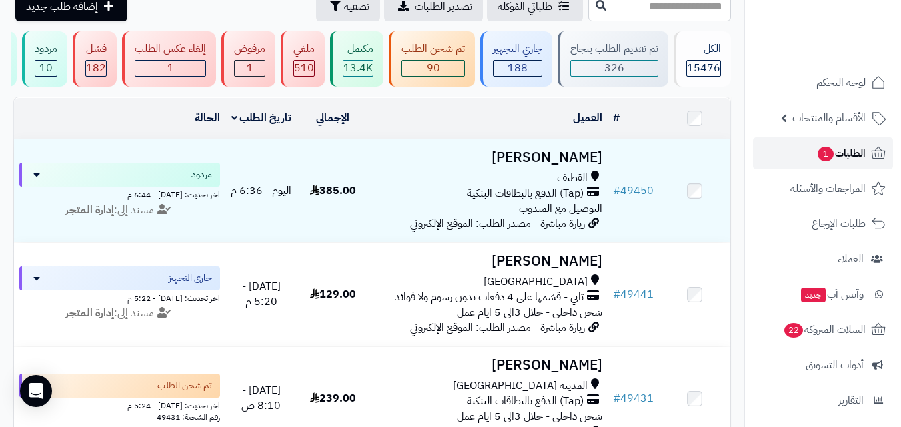
click at [799, 147] on link "الطلبات 1" at bounding box center [823, 153] width 140 height 32
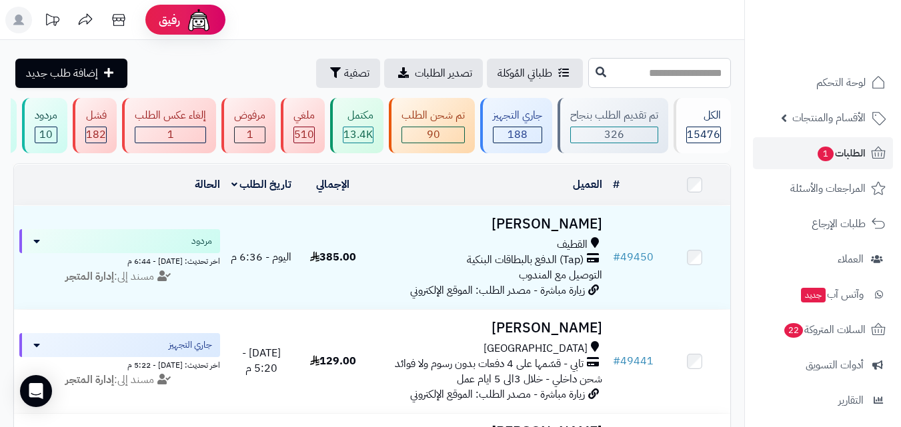
click at [631, 83] on input "text" at bounding box center [659, 73] width 143 height 30
type input "*****"
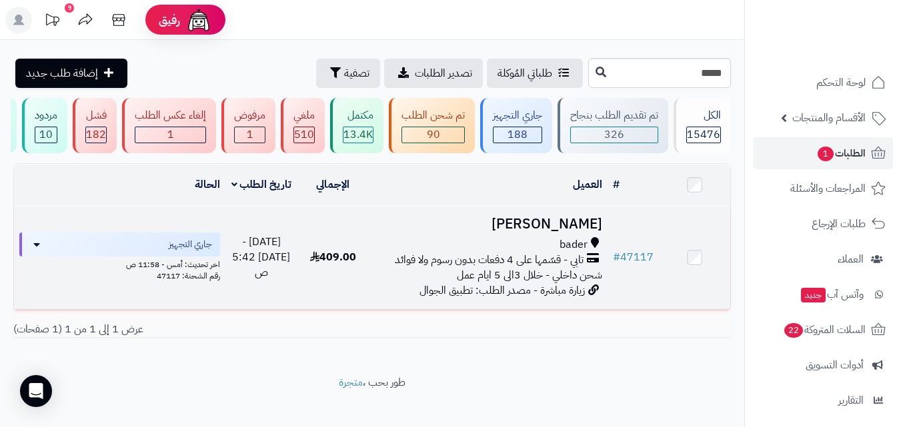
click at [568, 261] on span "تابي - قسّمها على 4 دفعات بدون رسوم ولا فوائد" at bounding box center [489, 260] width 189 height 15
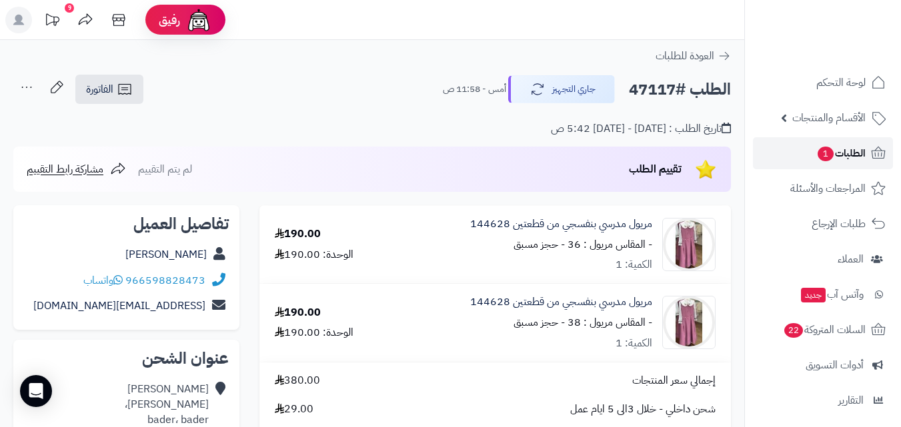
click at [785, 145] on link "الطلبات 1" at bounding box center [823, 153] width 140 height 32
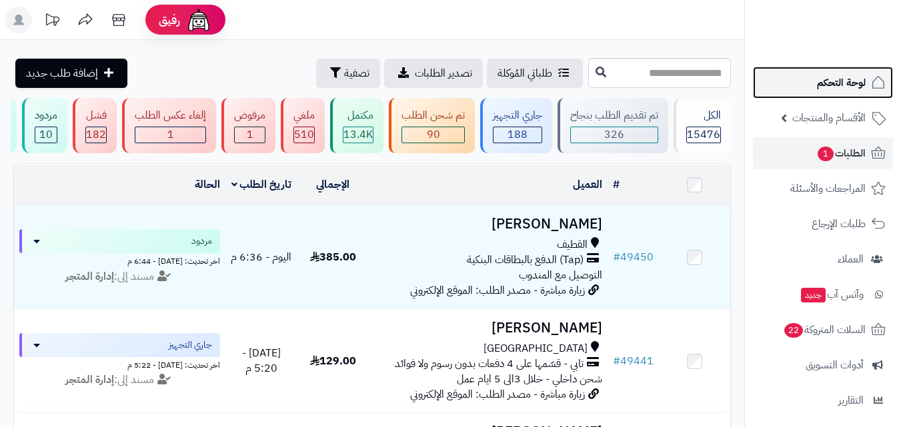
click at [849, 78] on span "لوحة التحكم" at bounding box center [841, 82] width 49 height 19
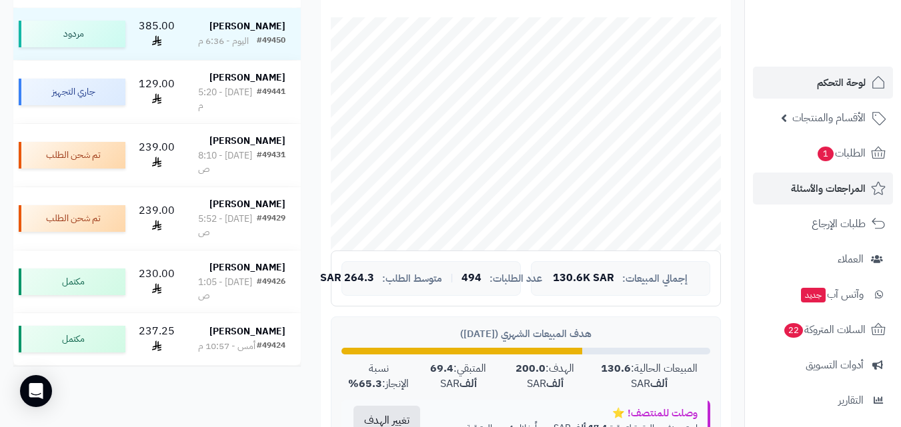
scroll to position [67, 0]
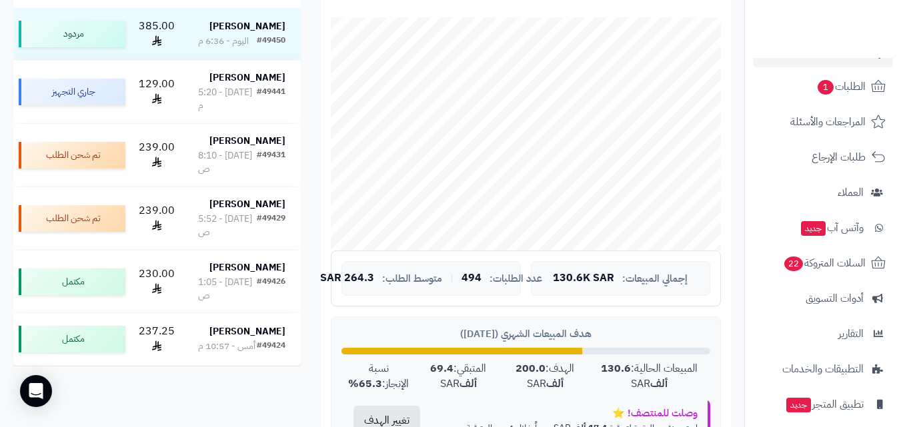
click at [847, 61] on link "الأقسام والمنتجات" at bounding box center [823, 51] width 140 height 32
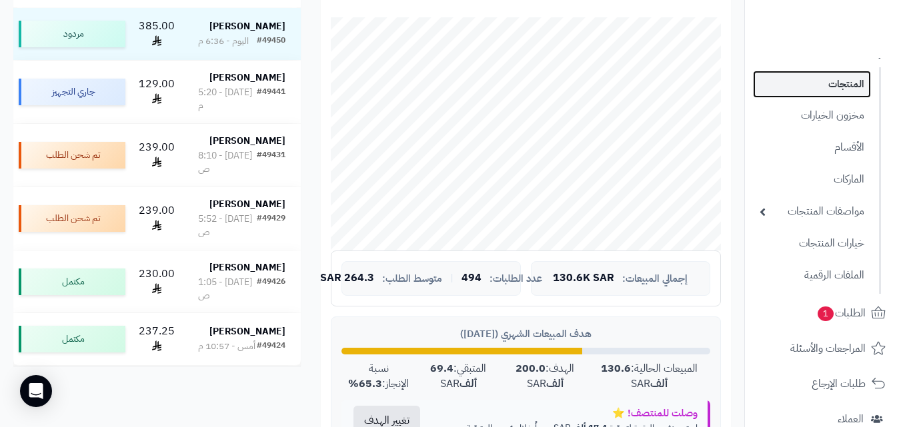
drag, startPoint x: 851, startPoint y: 85, endPoint x: 854, endPoint y: 97, distance: 12.5
click at [851, 87] on link "المنتجات" at bounding box center [812, 84] width 118 height 27
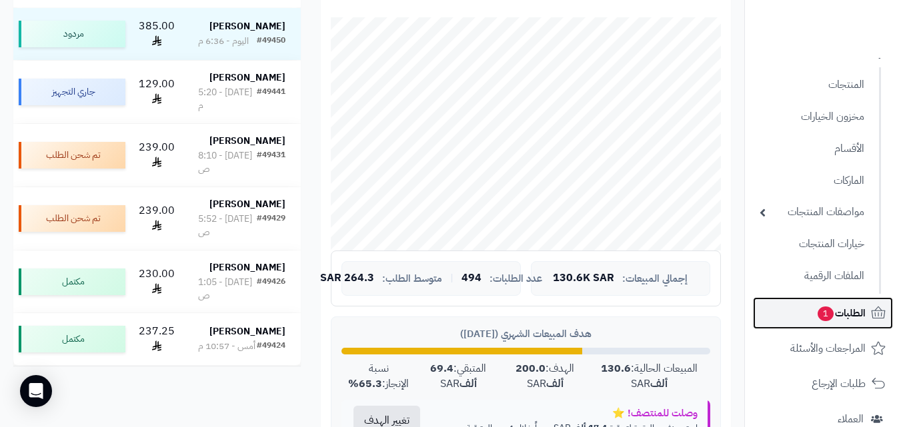
click at [849, 306] on span "الطلبات 1" at bounding box center [840, 313] width 49 height 19
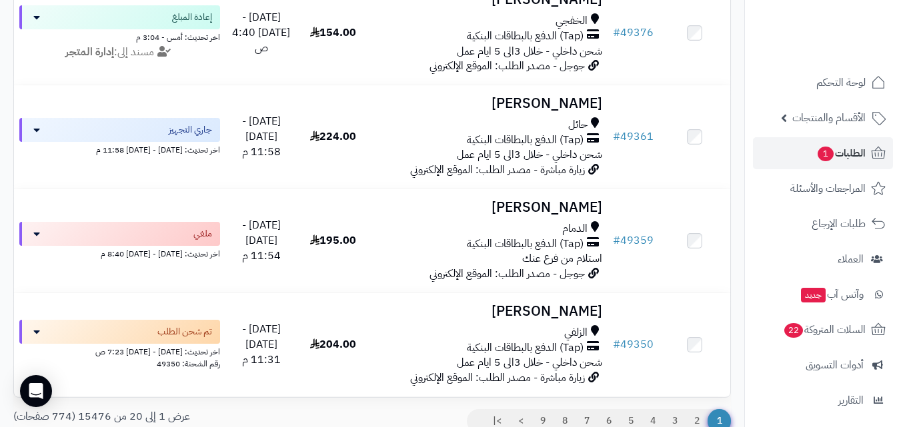
scroll to position [2037, 0]
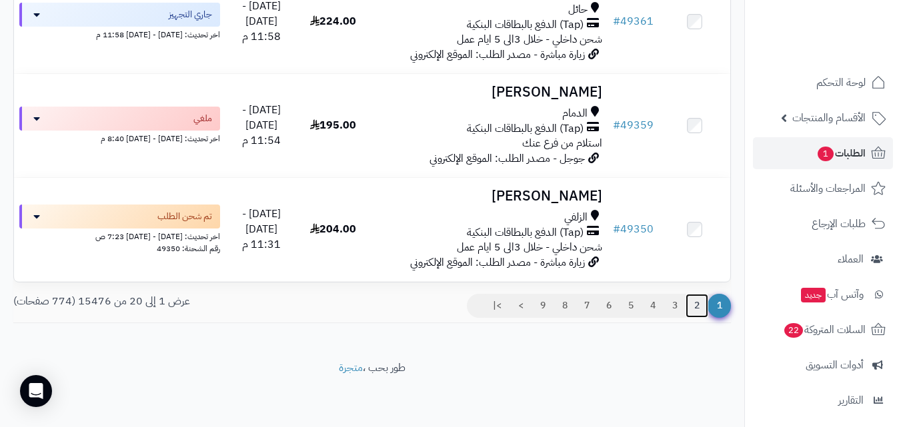
click at [695, 299] on link "2" at bounding box center [696, 306] width 23 height 24
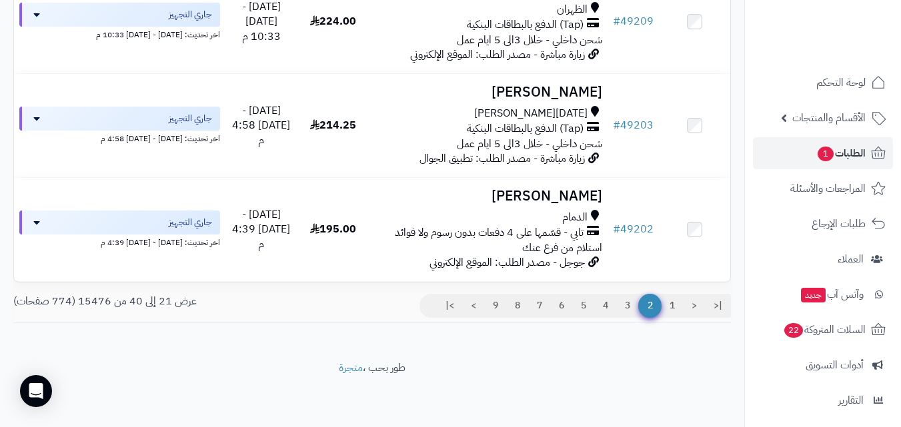
scroll to position [2022, 0]
click at [625, 305] on link "3" at bounding box center [627, 306] width 23 height 24
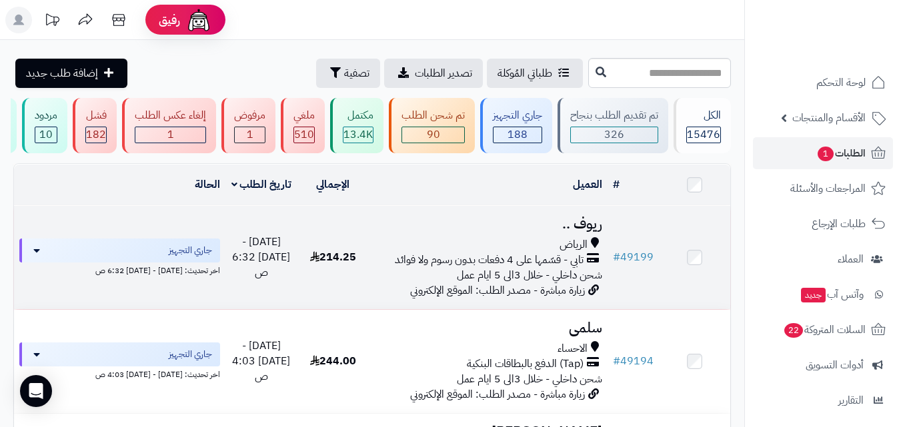
click at [566, 250] on span "الرياض" at bounding box center [573, 244] width 28 height 15
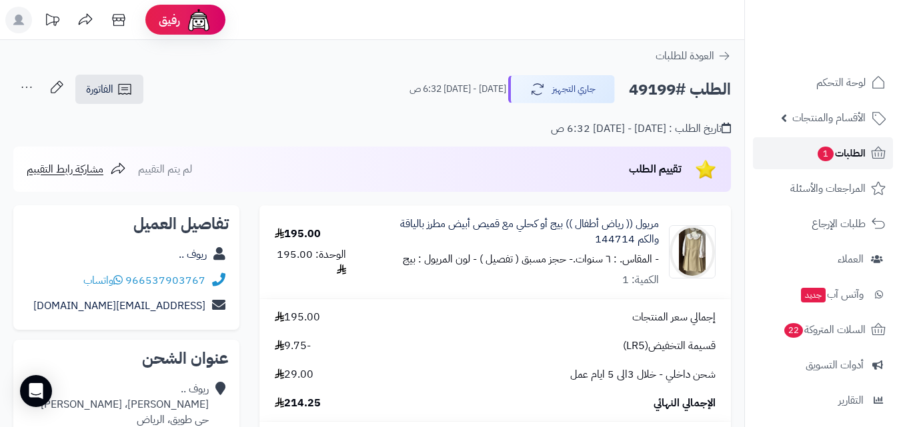
click at [833, 147] on span "الطلبات 1" at bounding box center [840, 153] width 49 height 19
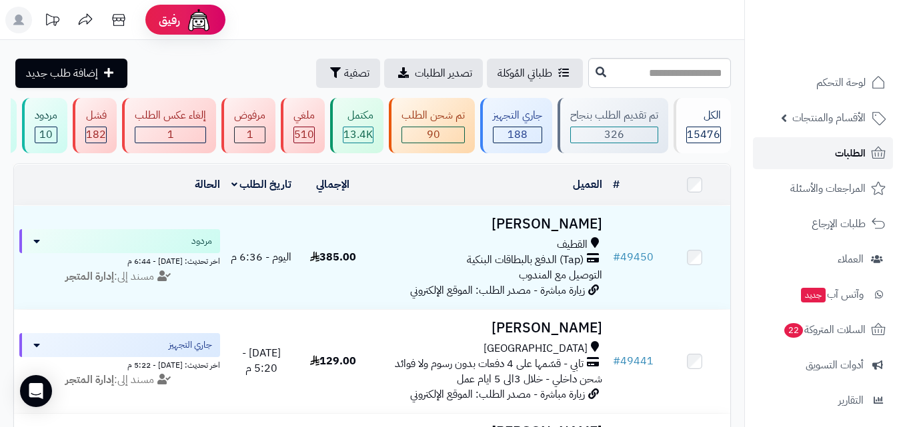
click at [851, 151] on span "الطلبات" at bounding box center [850, 153] width 31 height 19
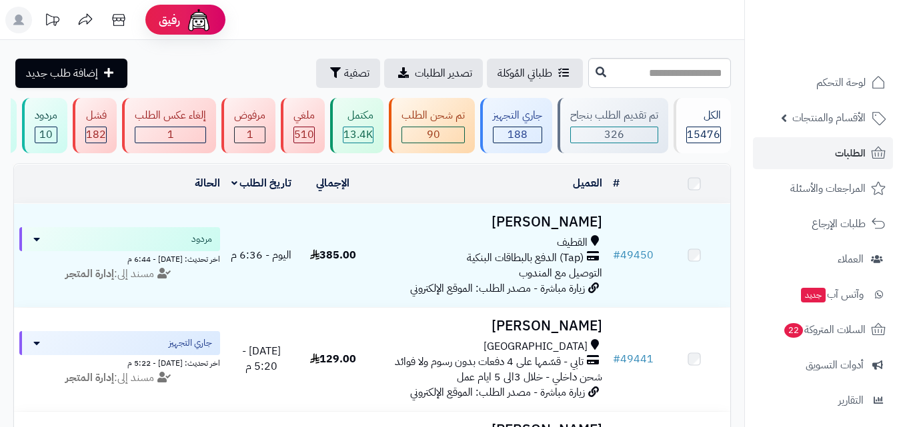
scroll to position [333, 0]
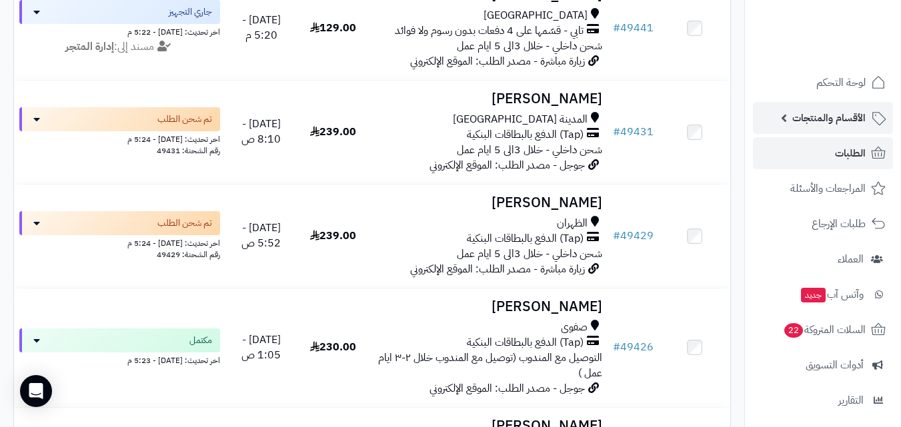
click at [813, 122] on span "الأقسام والمنتجات" at bounding box center [828, 118] width 73 height 19
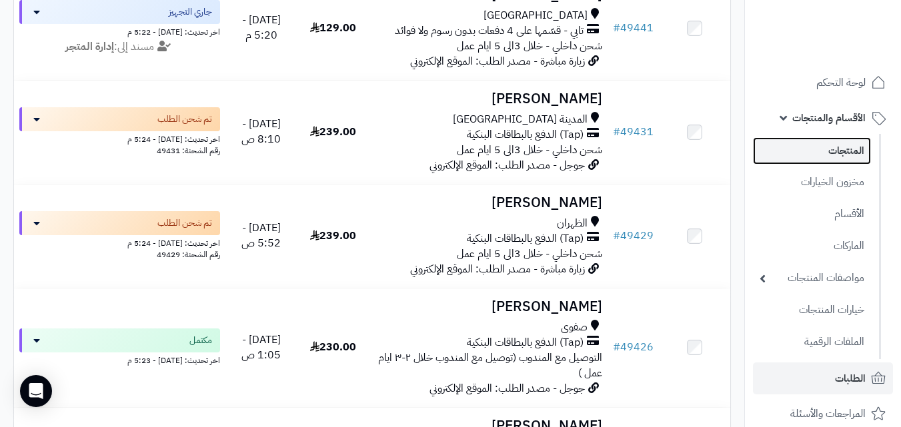
click at [822, 161] on link "المنتجات" at bounding box center [812, 150] width 118 height 27
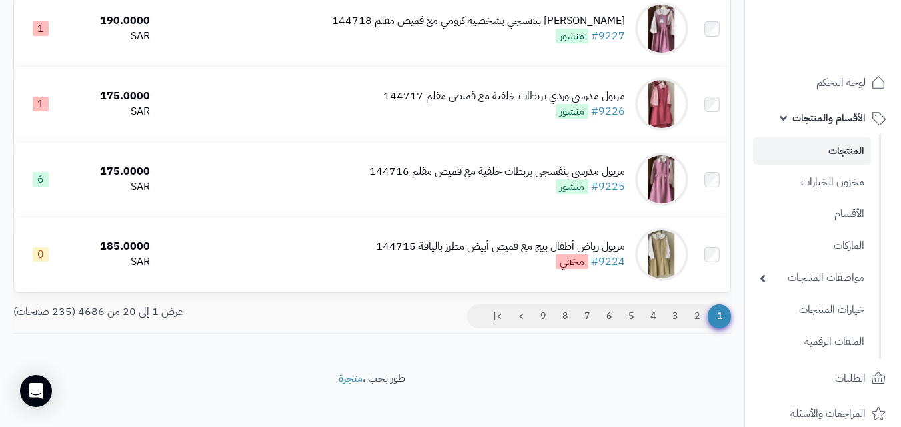
scroll to position [1400, 0]
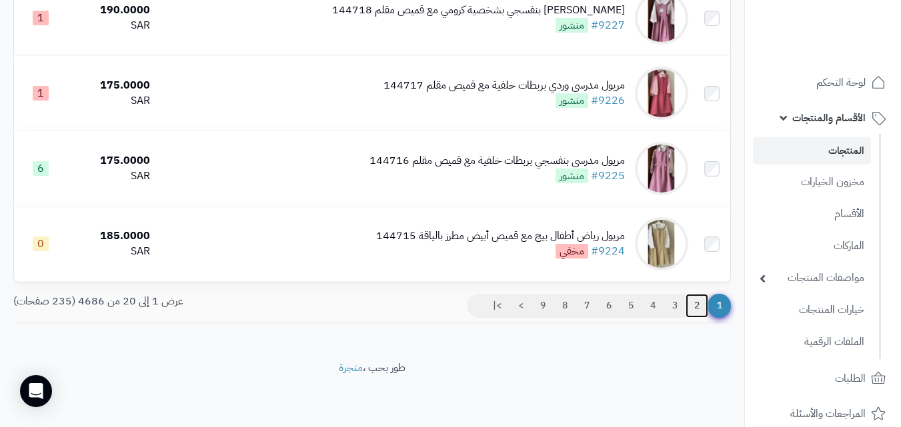
click at [692, 315] on link "2" at bounding box center [696, 306] width 23 height 24
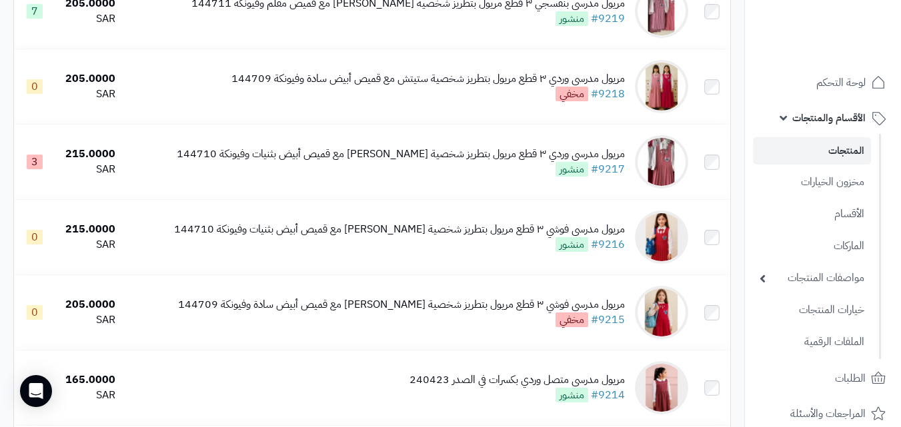
scroll to position [539, 0]
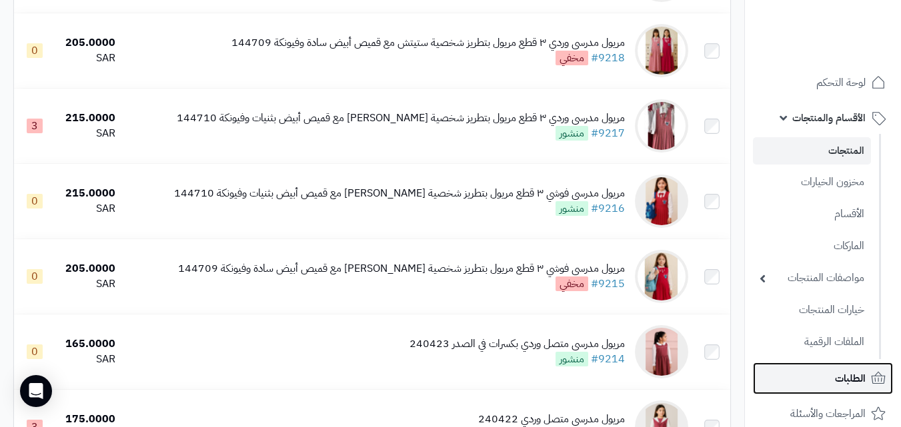
click at [855, 369] on span "الطلبات" at bounding box center [850, 378] width 31 height 19
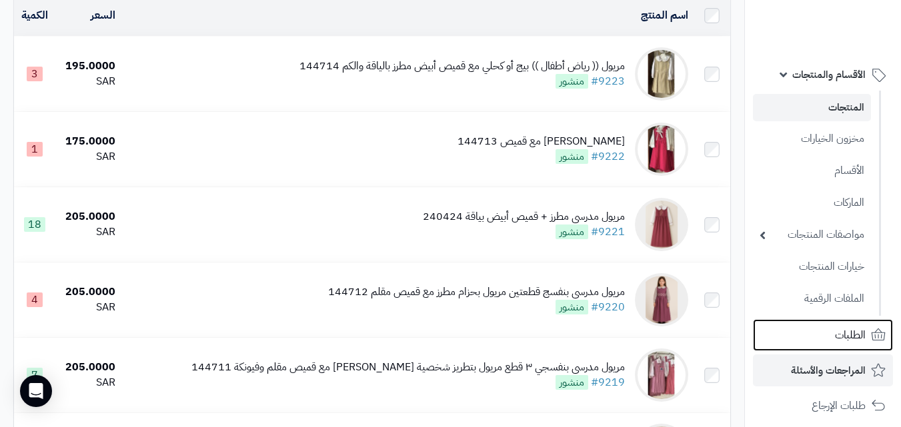
scroll to position [67, 0]
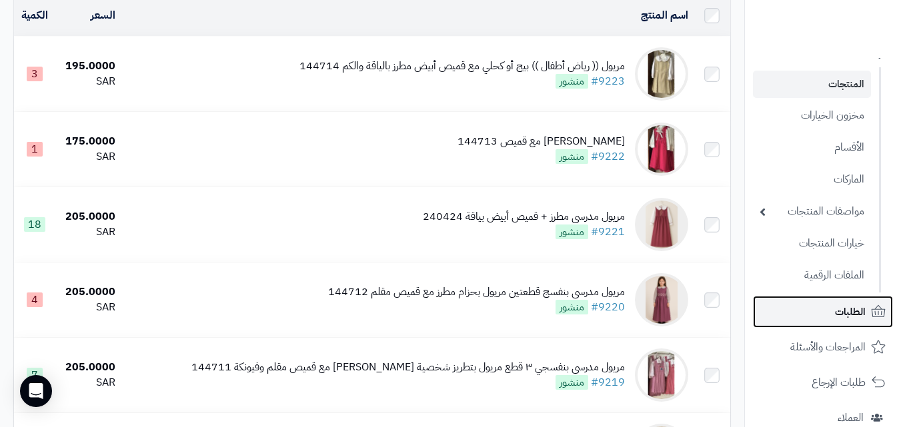
click at [824, 315] on link "الطلبات" at bounding box center [823, 312] width 140 height 32
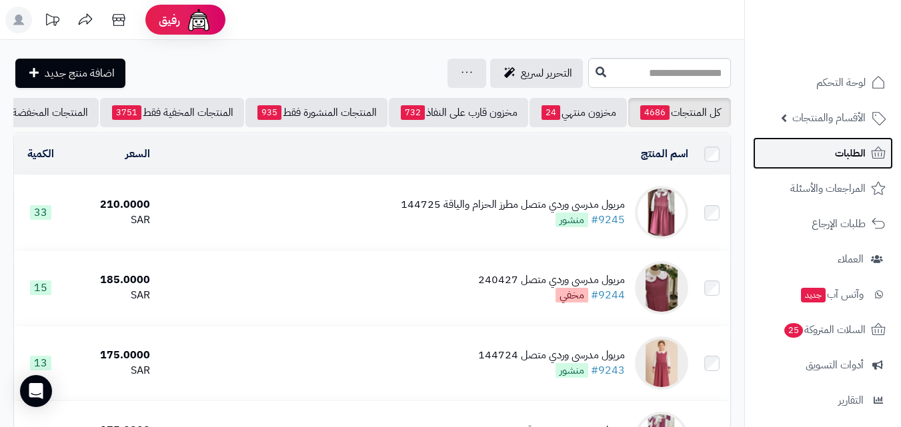
click at [835, 155] on span "الطلبات" at bounding box center [850, 153] width 31 height 19
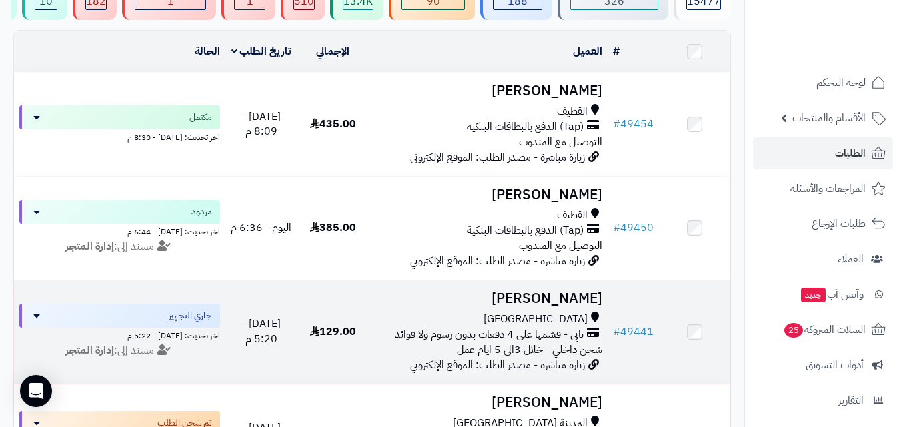
scroll to position [200, 0]
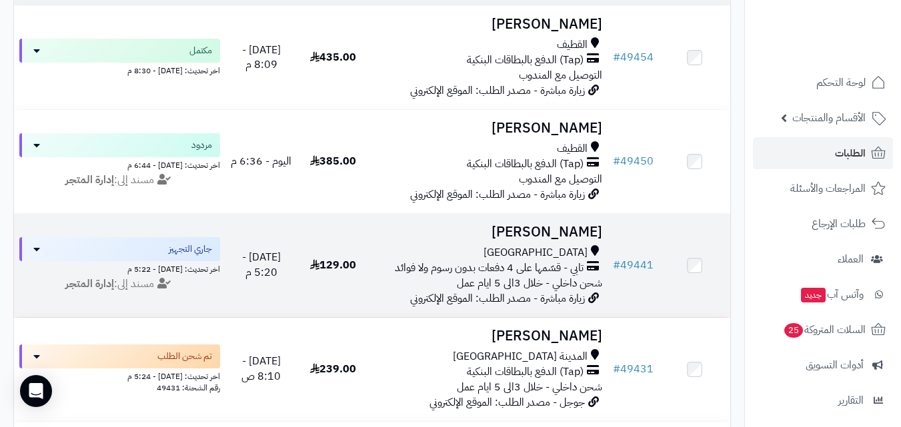
click at [415, 291] on div "جدة تابي - قسّمها على 4 دفعات بدون رسوم ولا فوائد شحن داخلي - خلال 3الى 5 ايام …" at bounding box center [488, 268] width 228 height 46
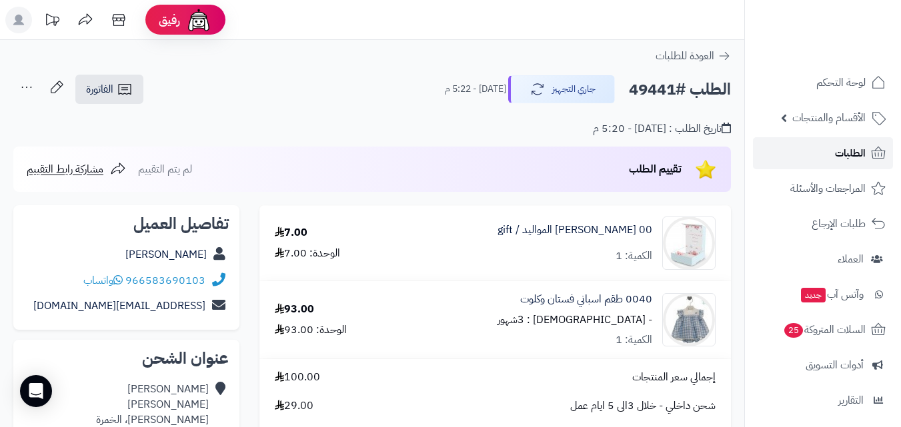
click at [805, 163] on link "الطلبات" at bounding box center [823, 153] width 140 height 32
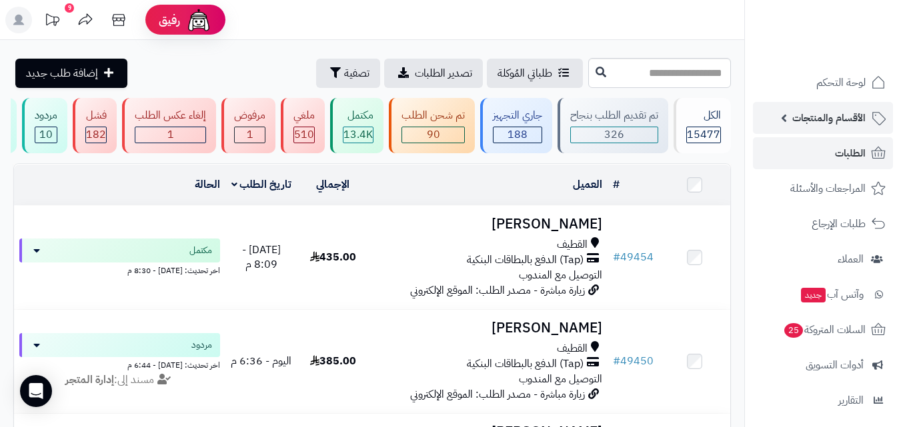
click at [872, 105] on link "الأقسام والمنتجات" at bounding box center [823, 118] width 140 height 32
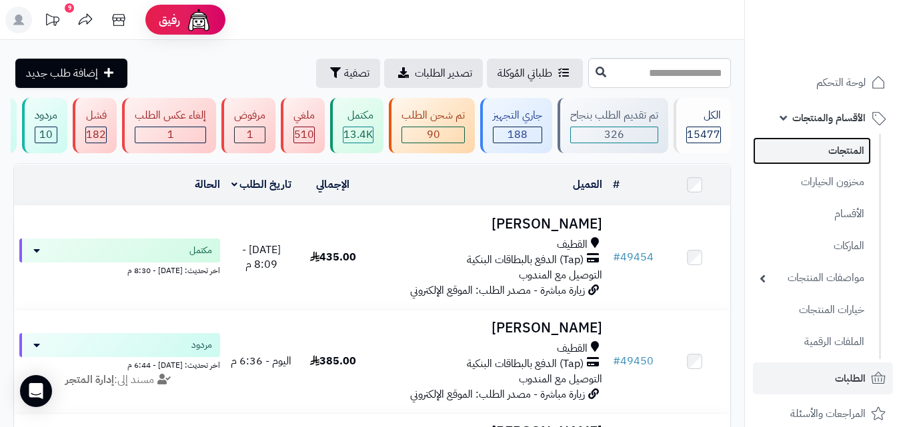
click at [858, 160] on link "المنتجات" at bounding box center [812, 150] width 118 height 27
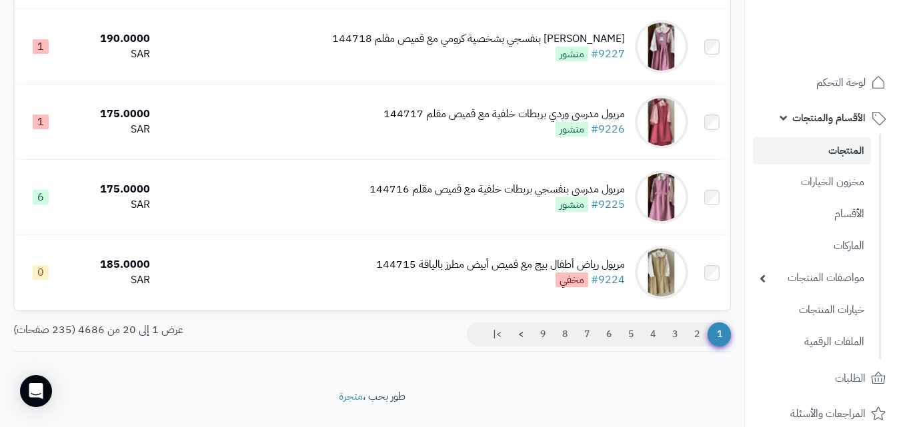
scroll to position [1408, 0]
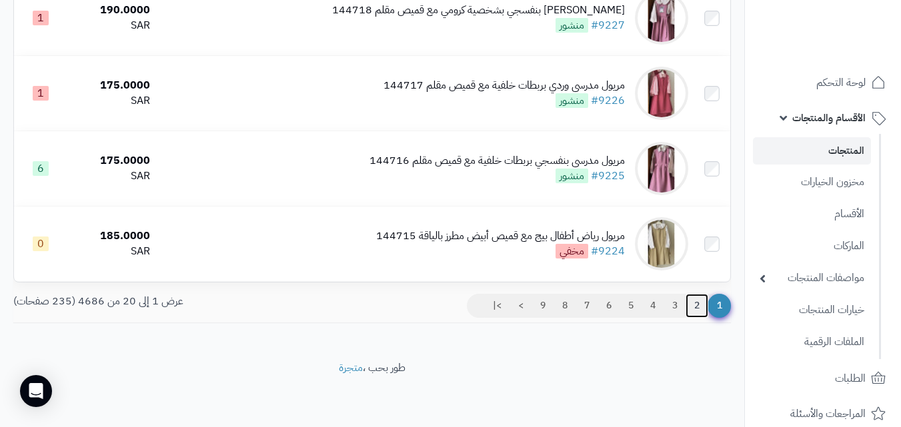
click at [703, 308] on link "2" at bounding box center [696, 306] width 23 height 24
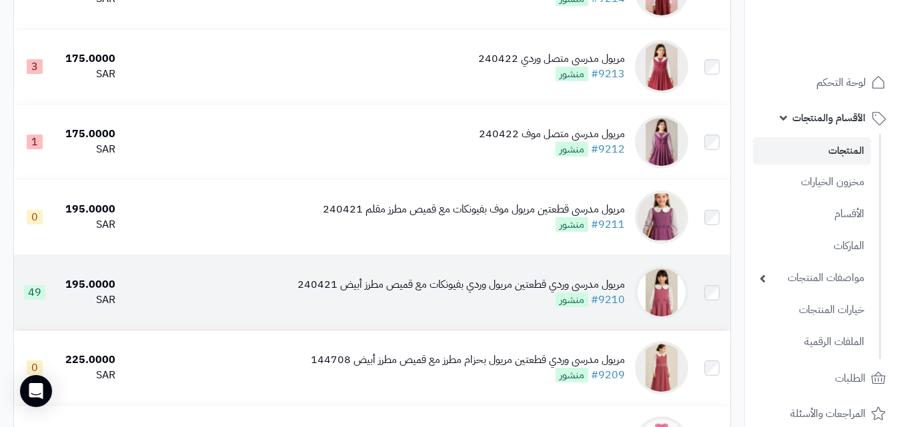
scroll to position [933, 0]
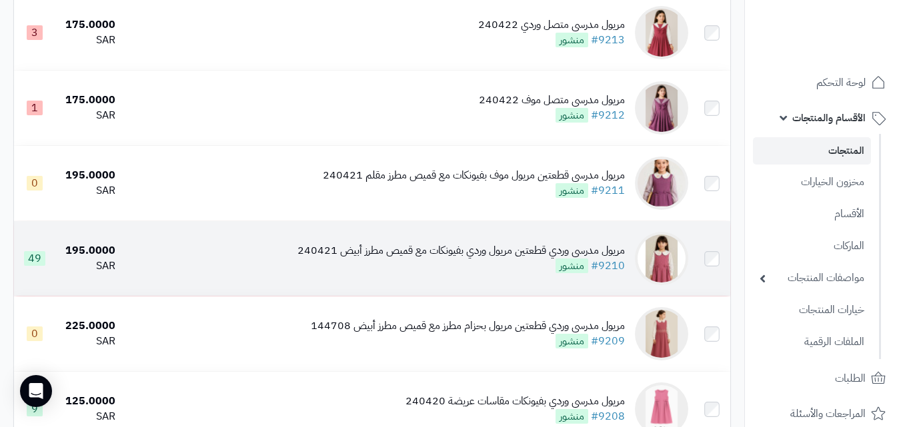
click at [555, 274] on div "مريول مدرسي وردي قطعتين مريول وردي بفيونكات مع قميص مطرز أبيض 240421 #9210 منشور" at bounding box center [460, 258] width 327 height 31
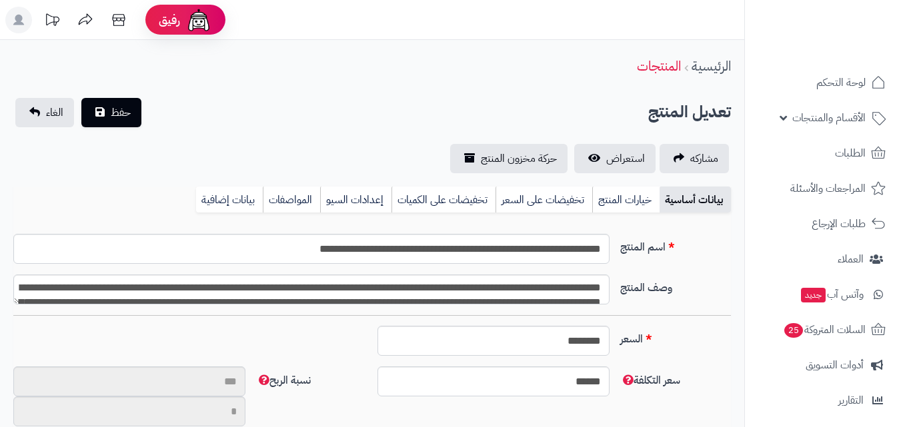
scroll to position [110, 0]
click at [629, 215] on div "بيانات أساسية خيارات المنتج تخفيضات على السعر تخفيضات على الكميات إعدادات السيو…" at bounding box center [371, 205] width 717 height 37
click at [620, 203] on link "خيارات المنتج" at bounding box center [625, 200] width 67 height 27
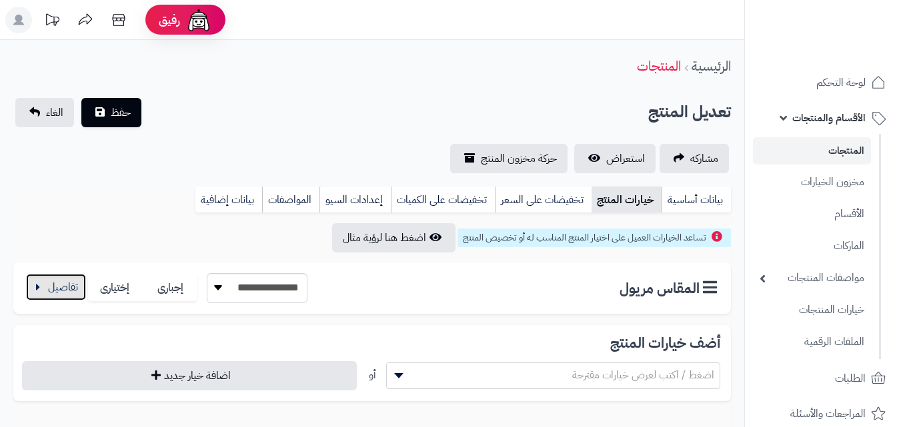
click at [51, 283] on button "button" at bounding box center [56, 287] width 60 height 27
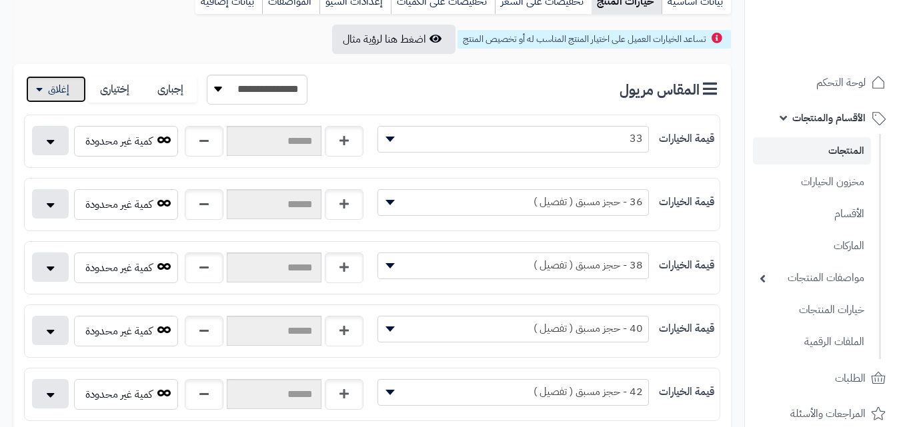
scroll to position [200, 0]
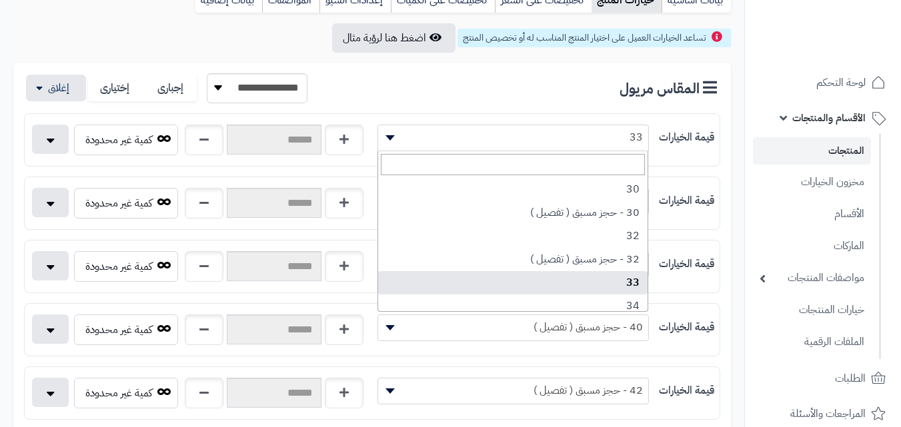
click at [537, 141] on span "33" at bounding box center [513, 137] width 270 height 20
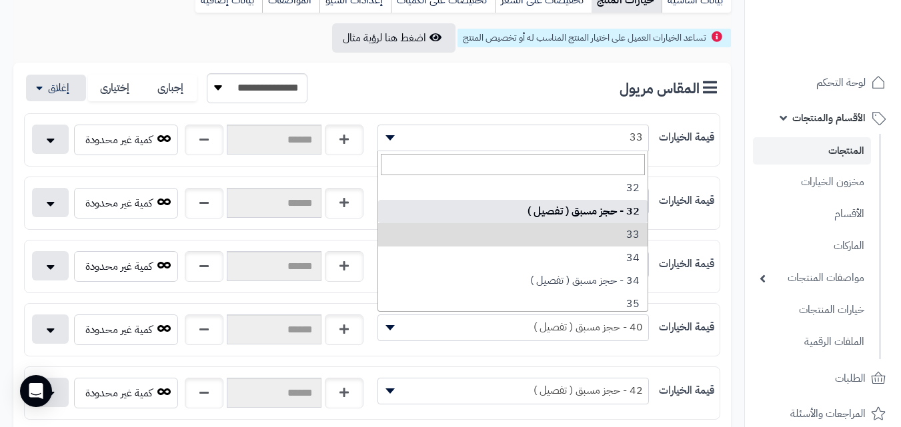
scroll to position [67, 0]
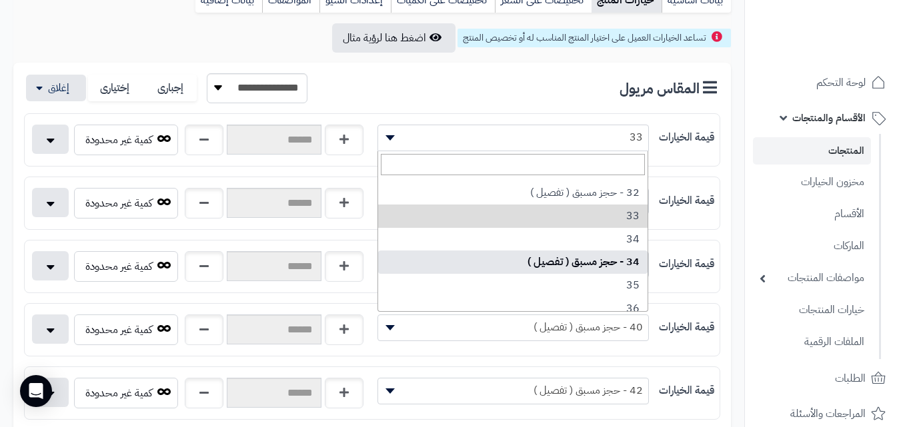
select select "***"
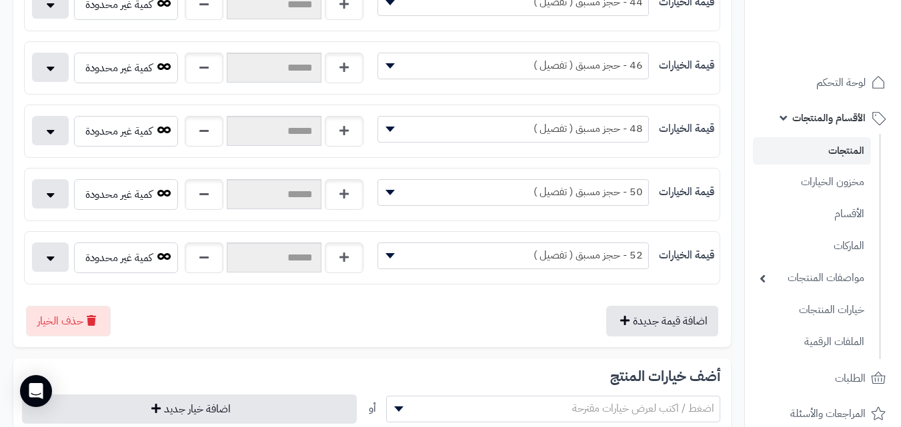
scroll to position [667, 0]
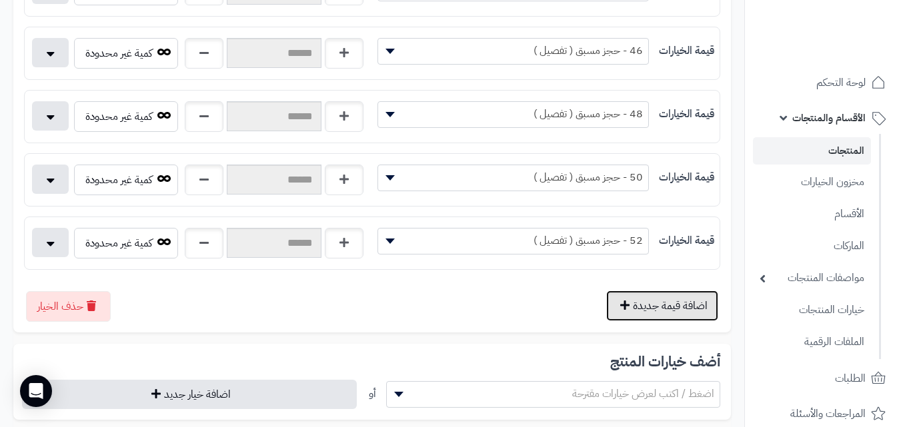
click at [637, 301] on button "اضافة قيمة جديدة" at bounding box center [662, 306] width 112 height 31
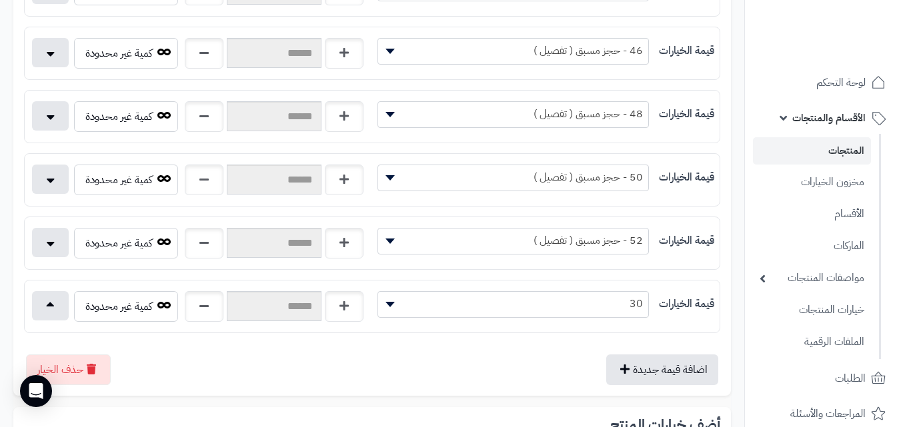
click at [615, 301] on span "30" at bounding box center [513, 304] width 270 height 20
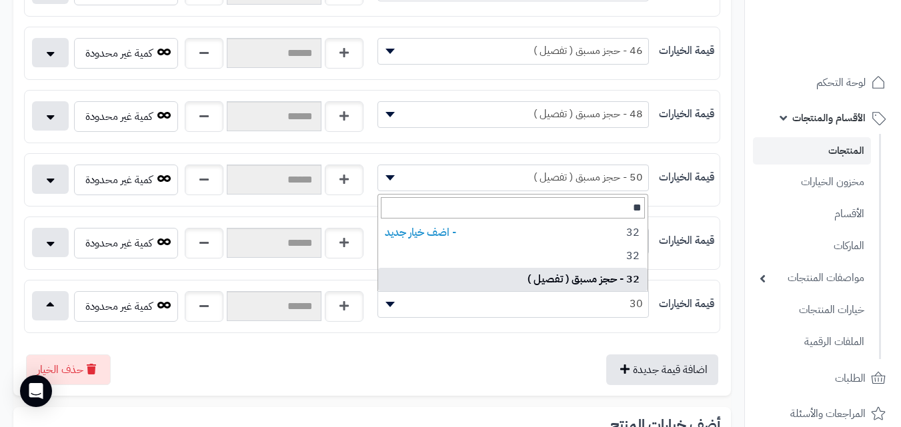
type input "**"
select select "***"
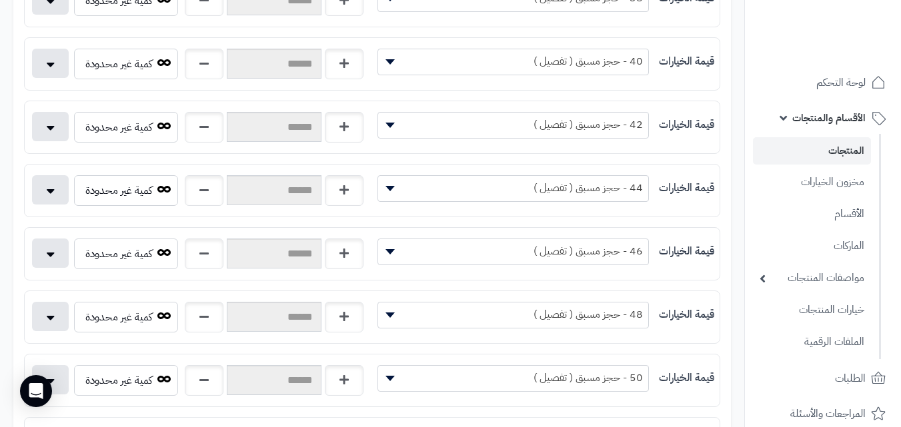
scroll to position [0, 0]
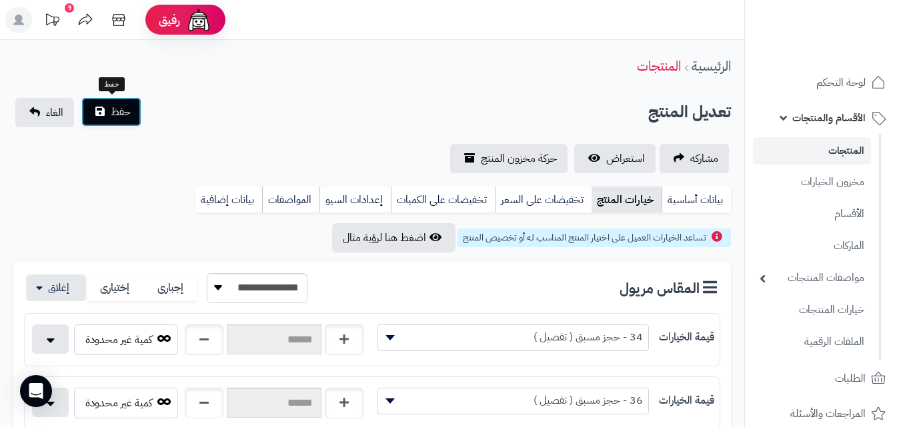
click at [114, 118] on span "حفظ" at bounding box center [121, 112] width 20 height 16
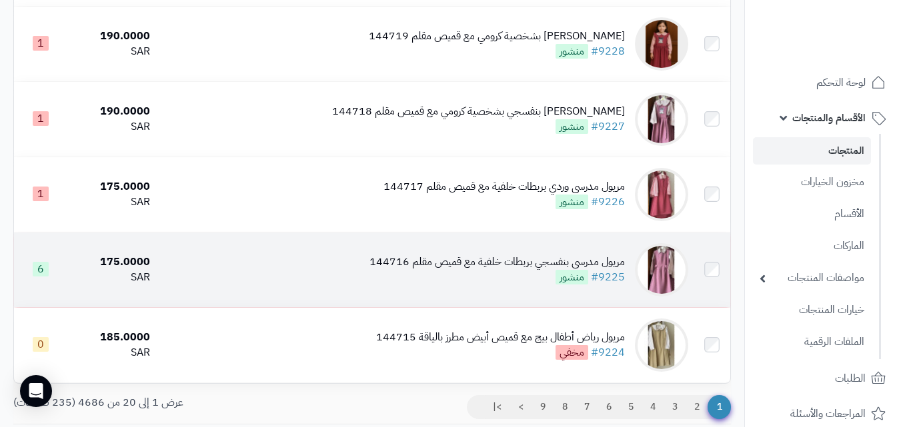
scroll to position [1451, 0]
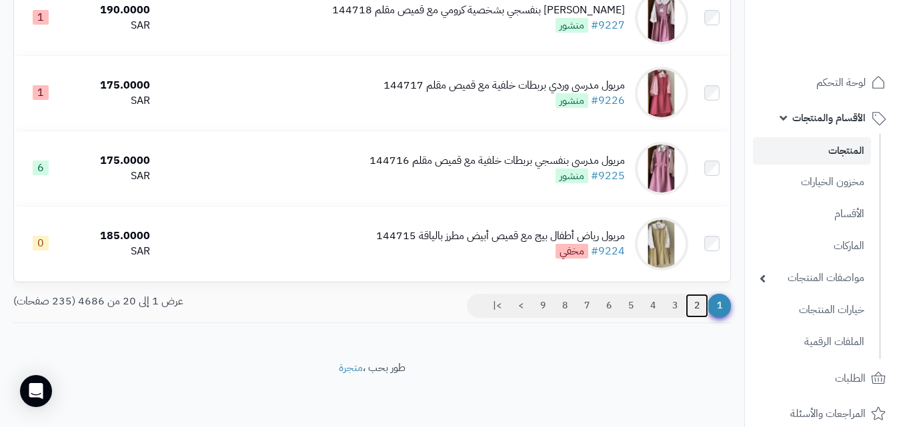
click at [699, 311] on link "2" at bounding box center [696, 306] width 23 height 24
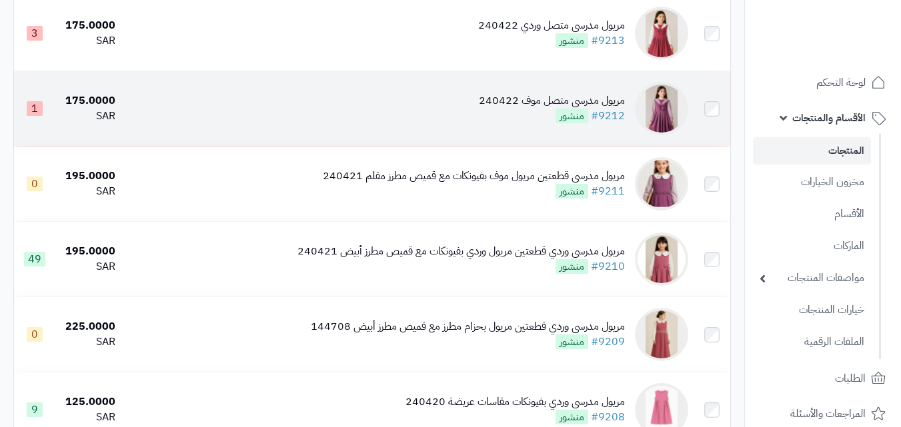
scroll to position [933, 0]
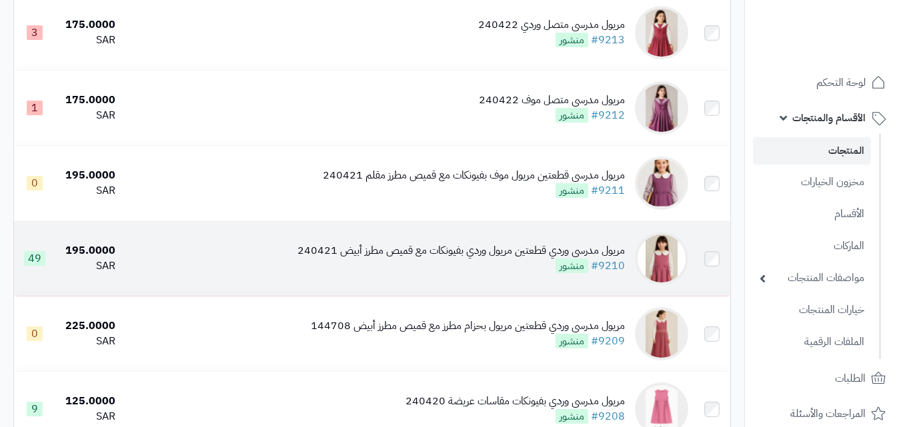
click at [539, 257] on div "مريول مدرسي وردي قطعتين مريول وردي بفيونكات مع قميص مطرز أبيض 240421" at bounding box center [460, 250] width 327 height 15
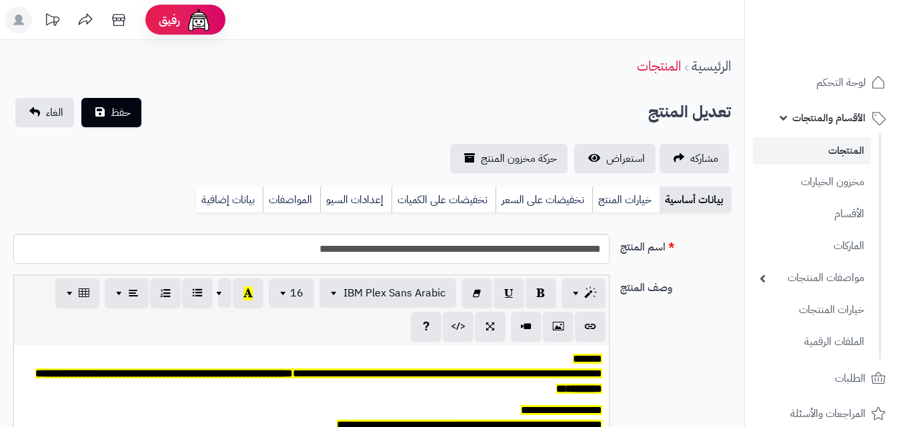
scroll to position [110, 0]
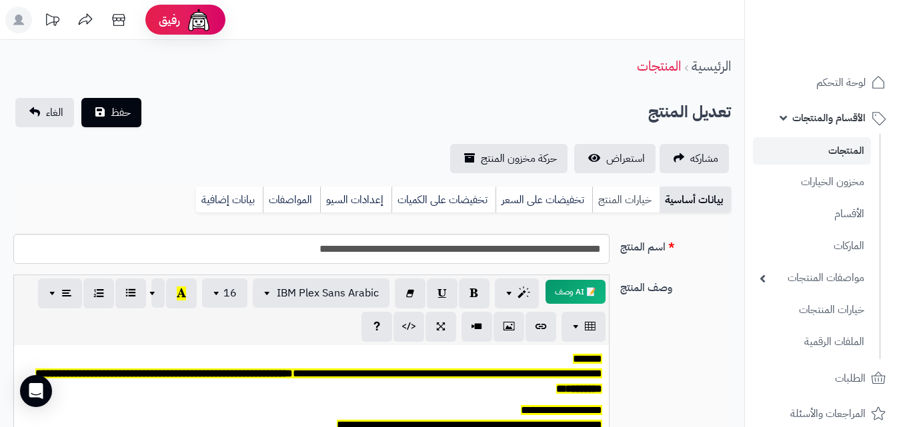
click at [625, 198] on link "خيارات المنتج" at bounding box center [625, 200] width 67 height 27
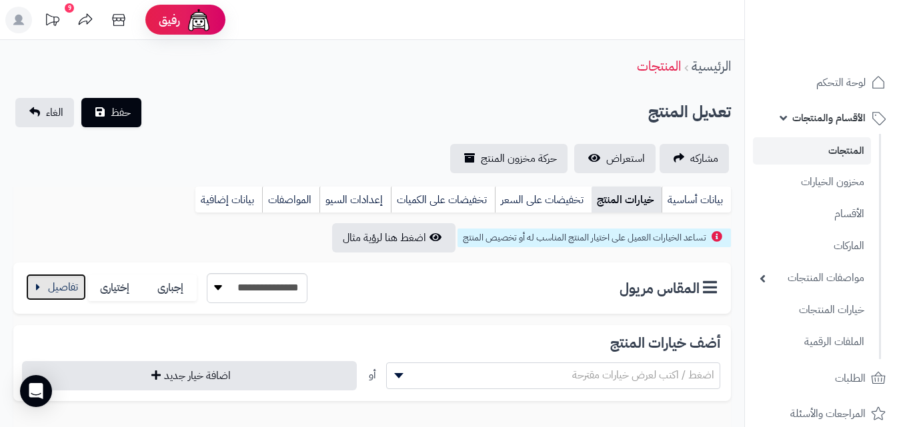
click at [75, 290] on button "button" at bounding box center [56, 287] width 60 height 27
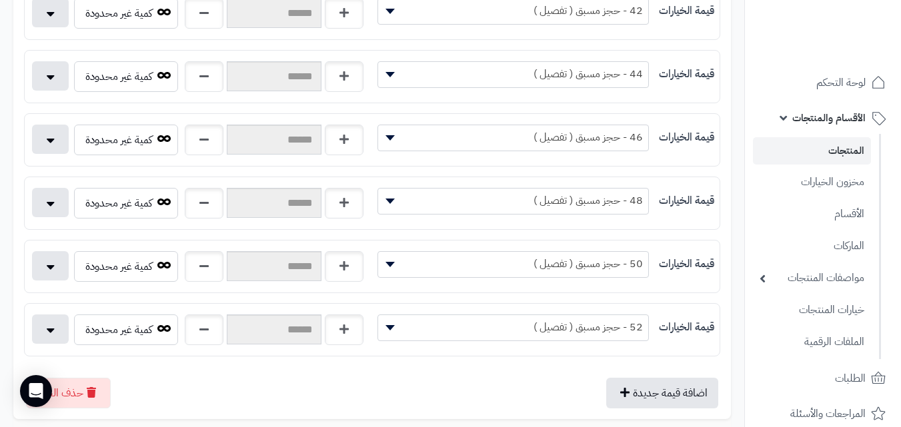
scroll to position [667, 0]
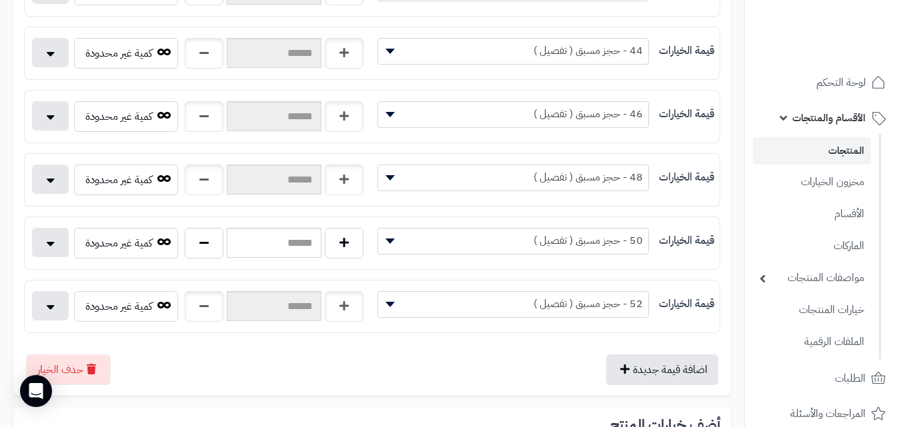
click at [451, 241] on span "50 - حجز مسبق ( تفصيل )" at bounding box center [513, 241] width 270 height 20
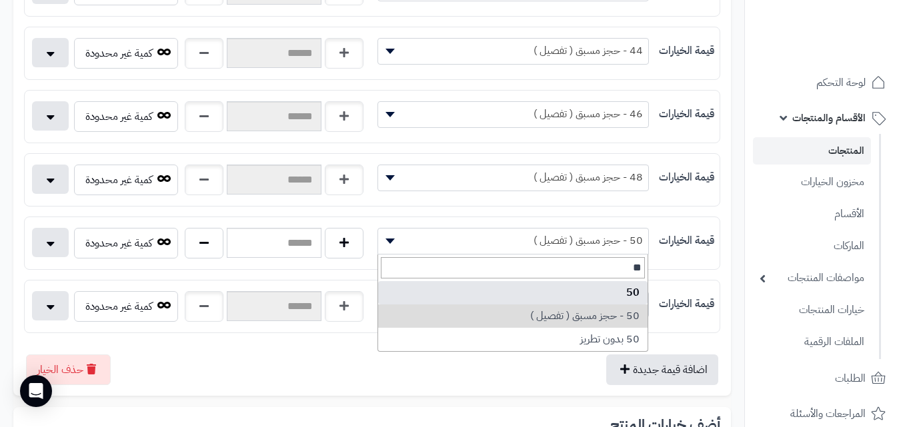
type input "**"
select select "***"
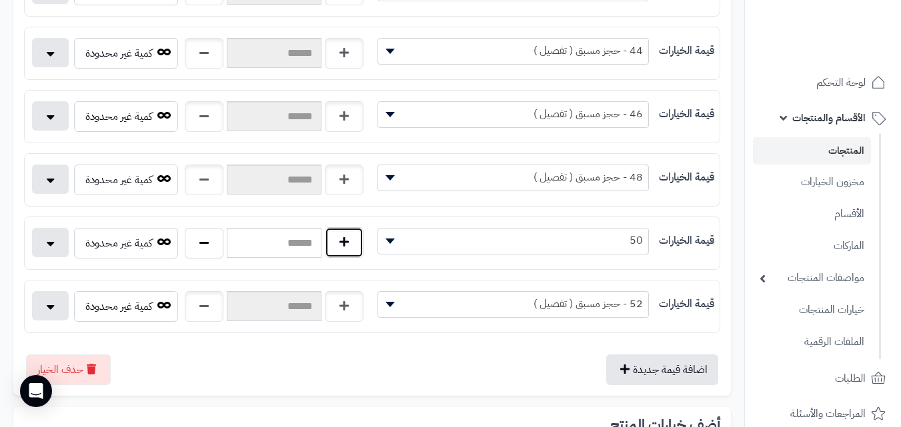
click at [353, 247] on button "button" at bounding box center [344, 242] width 39 height 31
type input "*"
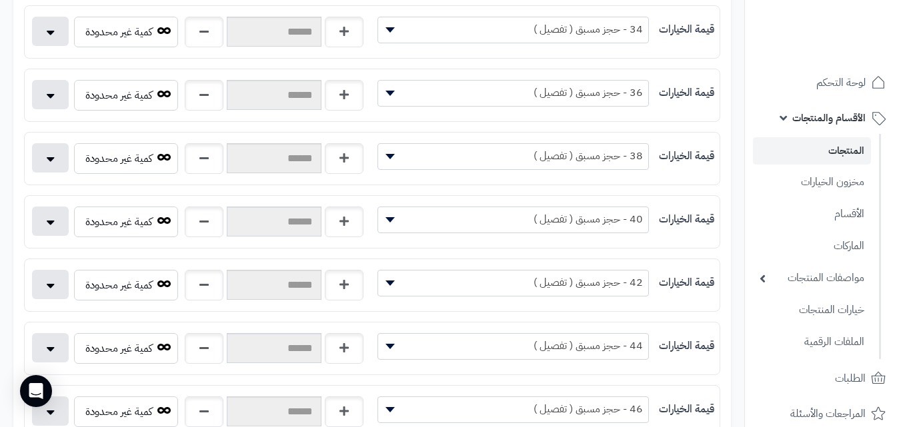
scroll to position [0, 0]
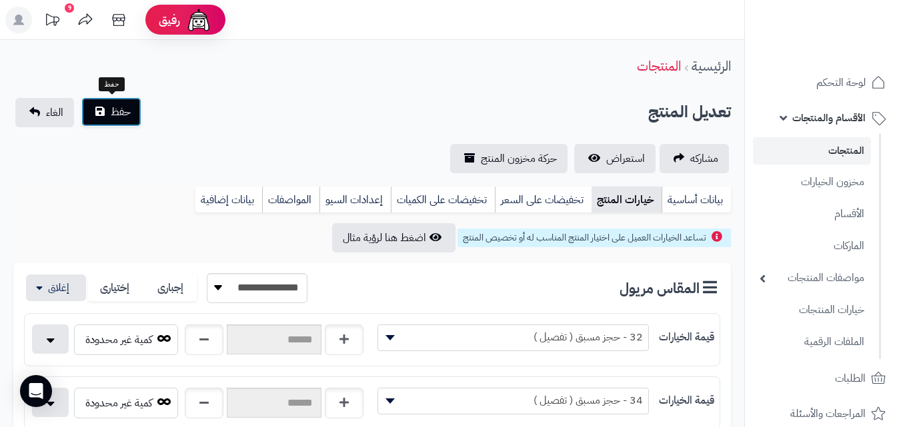
click at [115, 115] on span "حفظ" at bounding box center [121, 112] width 20 height 16
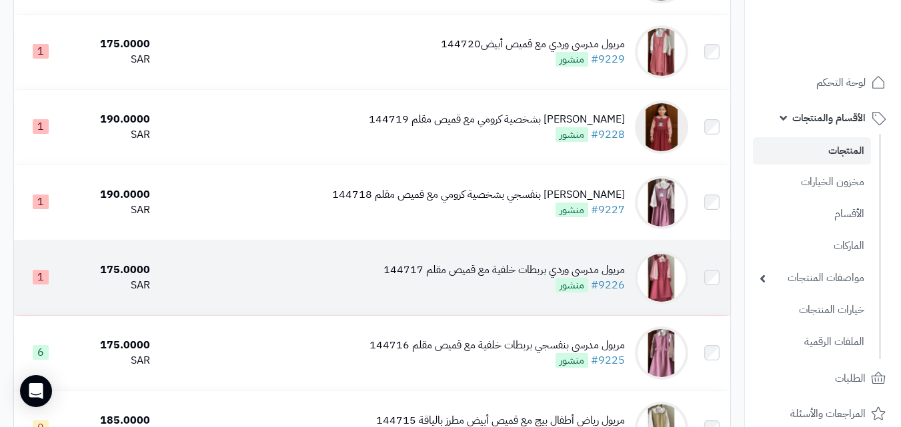
scroll to position [1467, 0]
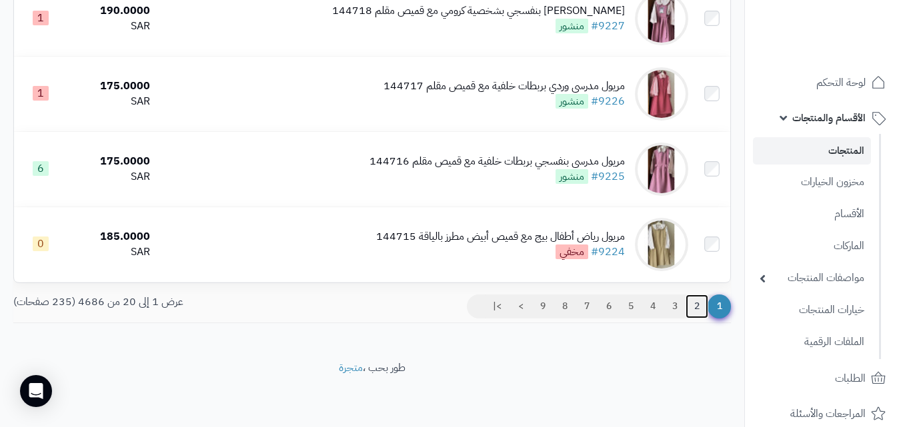
click at [703, 312] on link "2" at bounding box center [696, 307] width 23 height 24
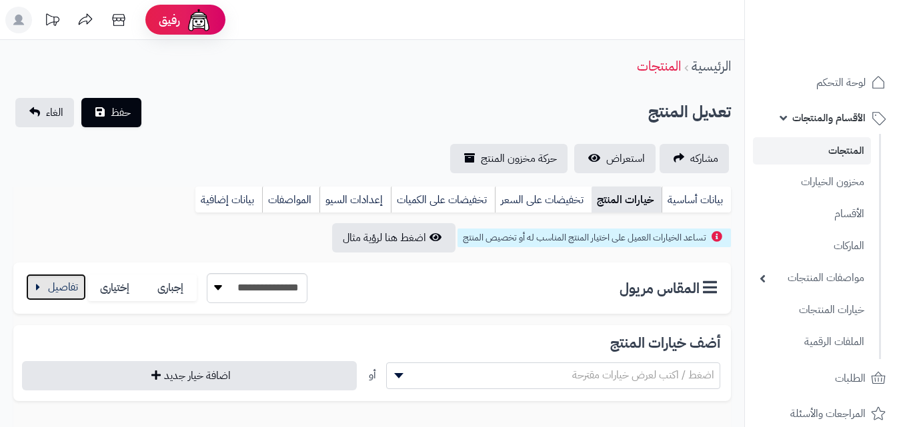
click at [39, 284] on button "button" at bounding box center [56, 287] width 60 height 27
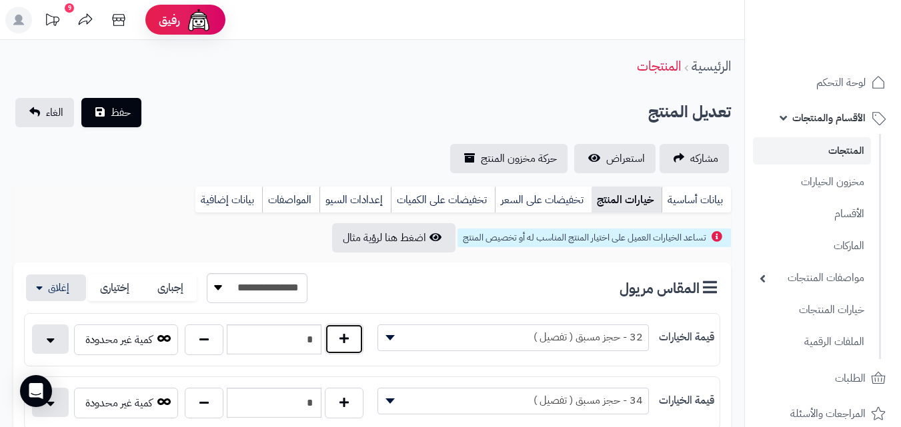
click at [345, 342] on button "button" at bounding box center [344, 339] width 39 height 31
type input "*"
click at [131, 112] on button "حفظ" at bounding box center [111, 111] width 60 height 29
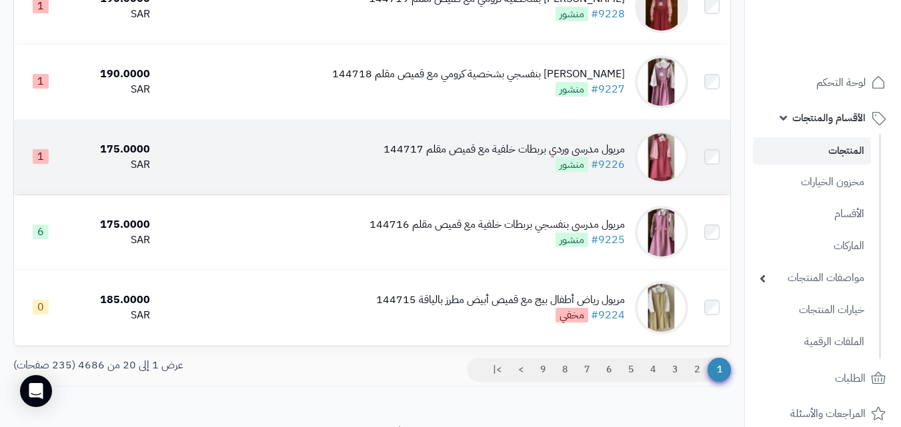
scroll to position [1468, 0]
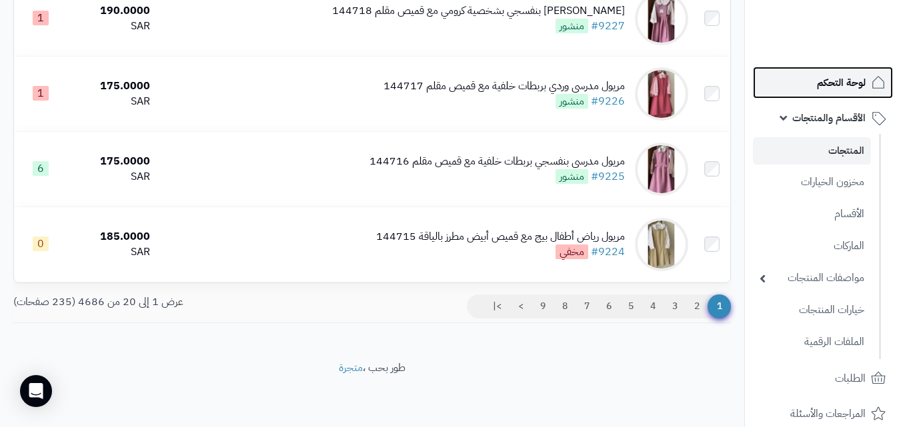
click at [843, 75] on span "لوحة التحكم" at bounding box center [841, 82] width 49 height 19
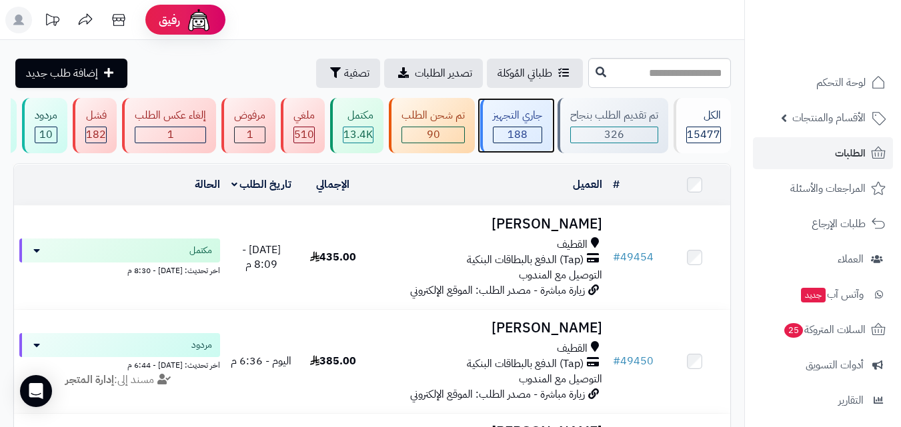
click at [535, 125] on div "جاري التجهيز 188" at bounding box center [516, 125] width 72 height 55
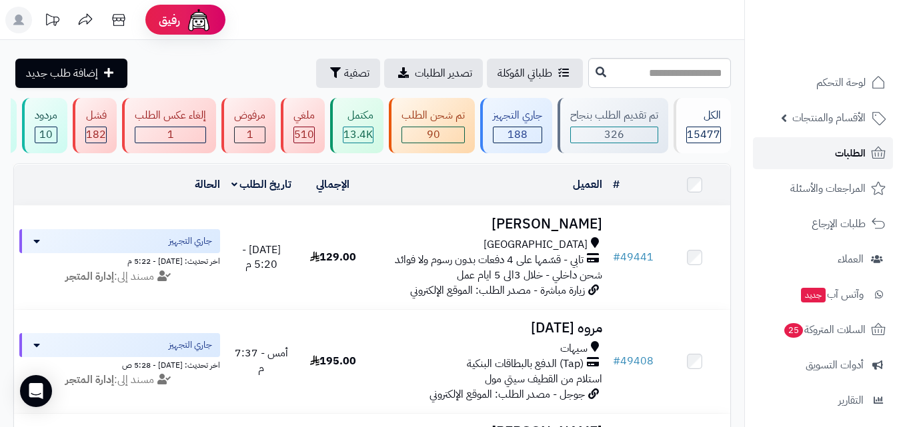
click at [821, 158] on link "الطلبات" at bounding box center [823, 153] width 140 height 32
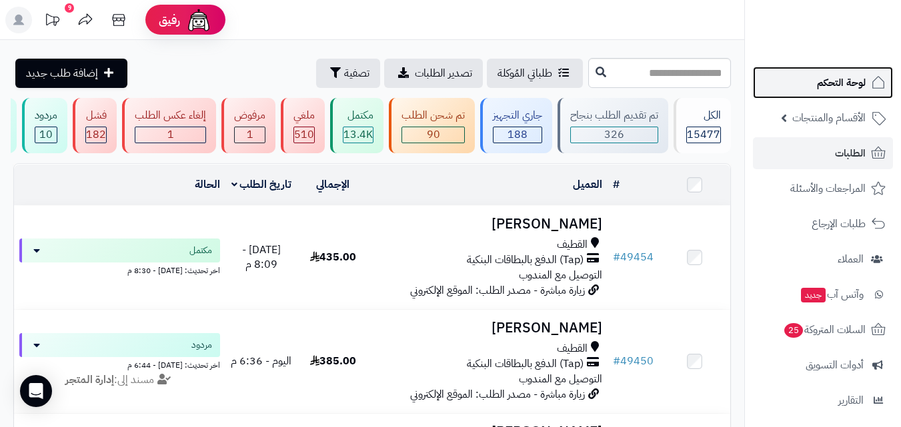
click at [847, 85] on span "لوحة التحكم" at bounding box center [841, 82] width 49 height 19
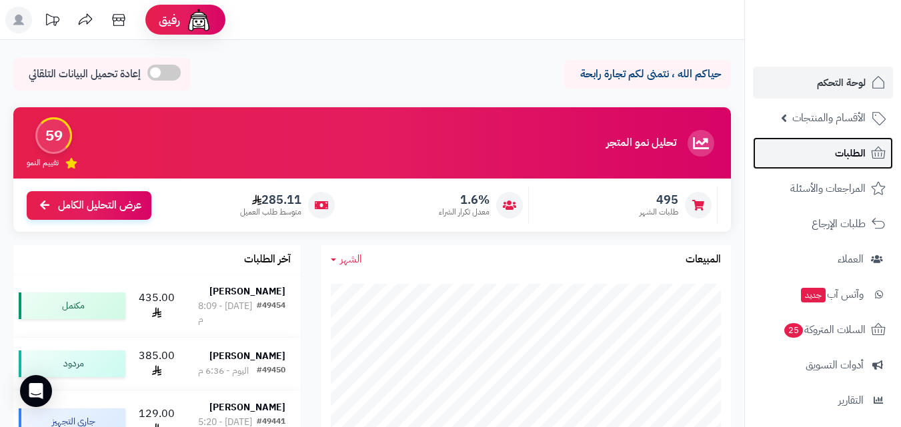
click at [869, 141] on link "الطلبات" at bounding box center [823, 153] width 140 height 32
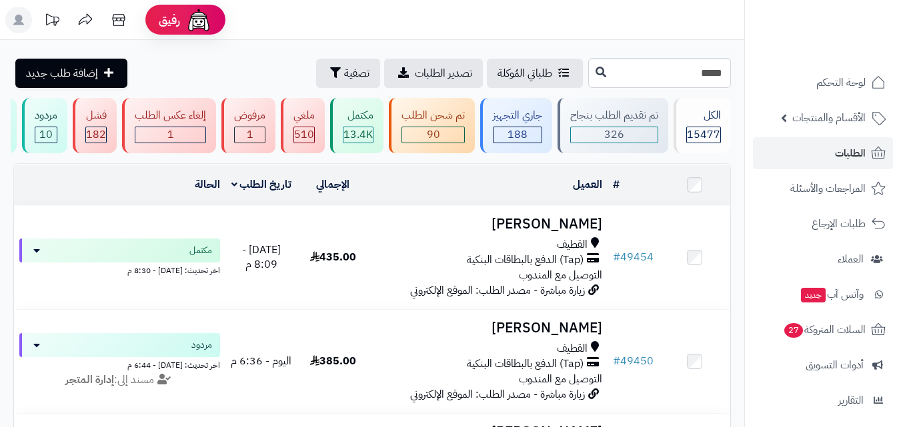
click at [646, 77] on input "*****" at bounding box center [659, 73] width 143 height 30
type input "*****"
